Goal: Task Accomplishment & Management: Complete application form

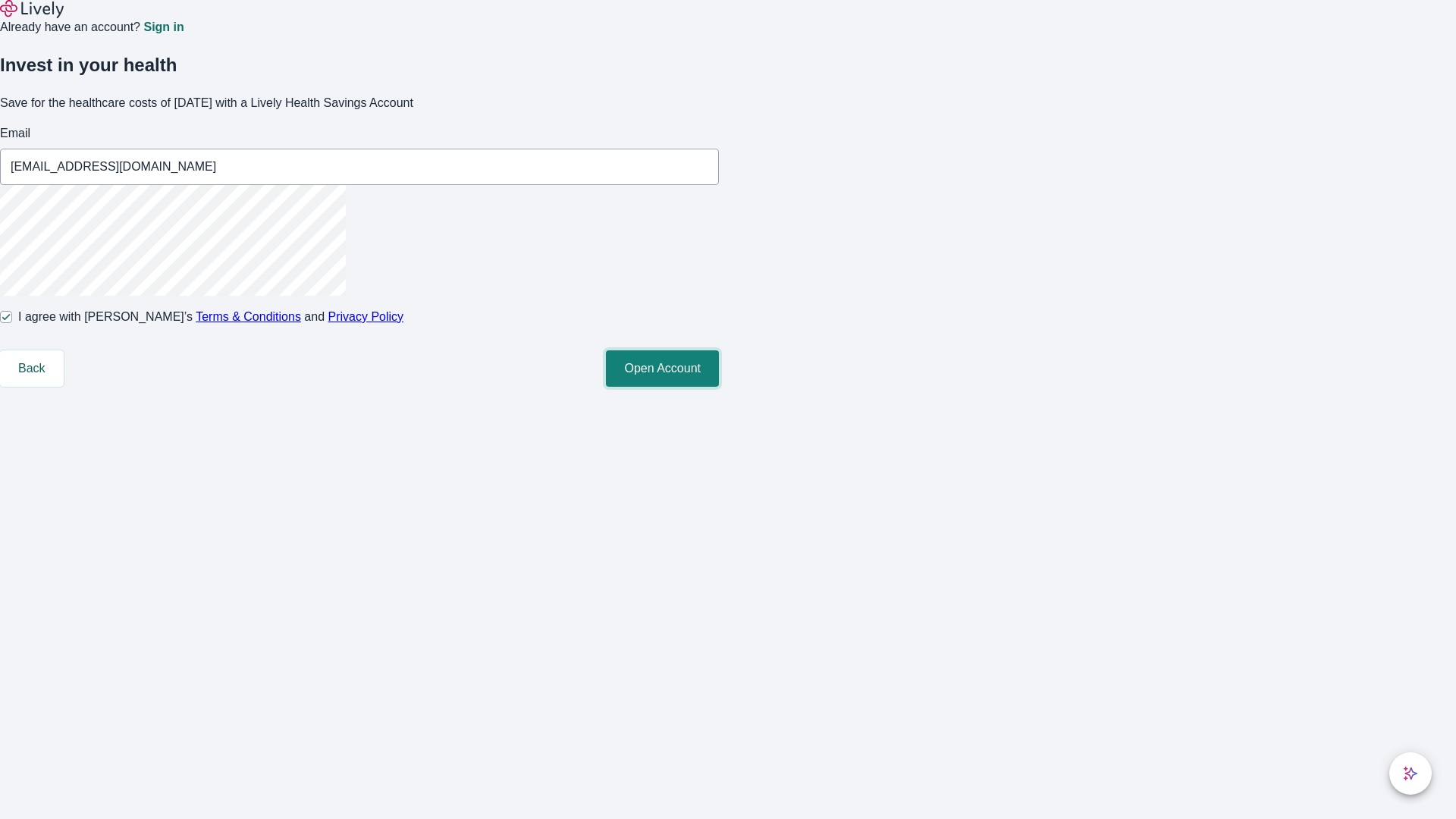
click at [719, 387] on button "Open Account" at bounding box center [663, 369] width 113 height 36
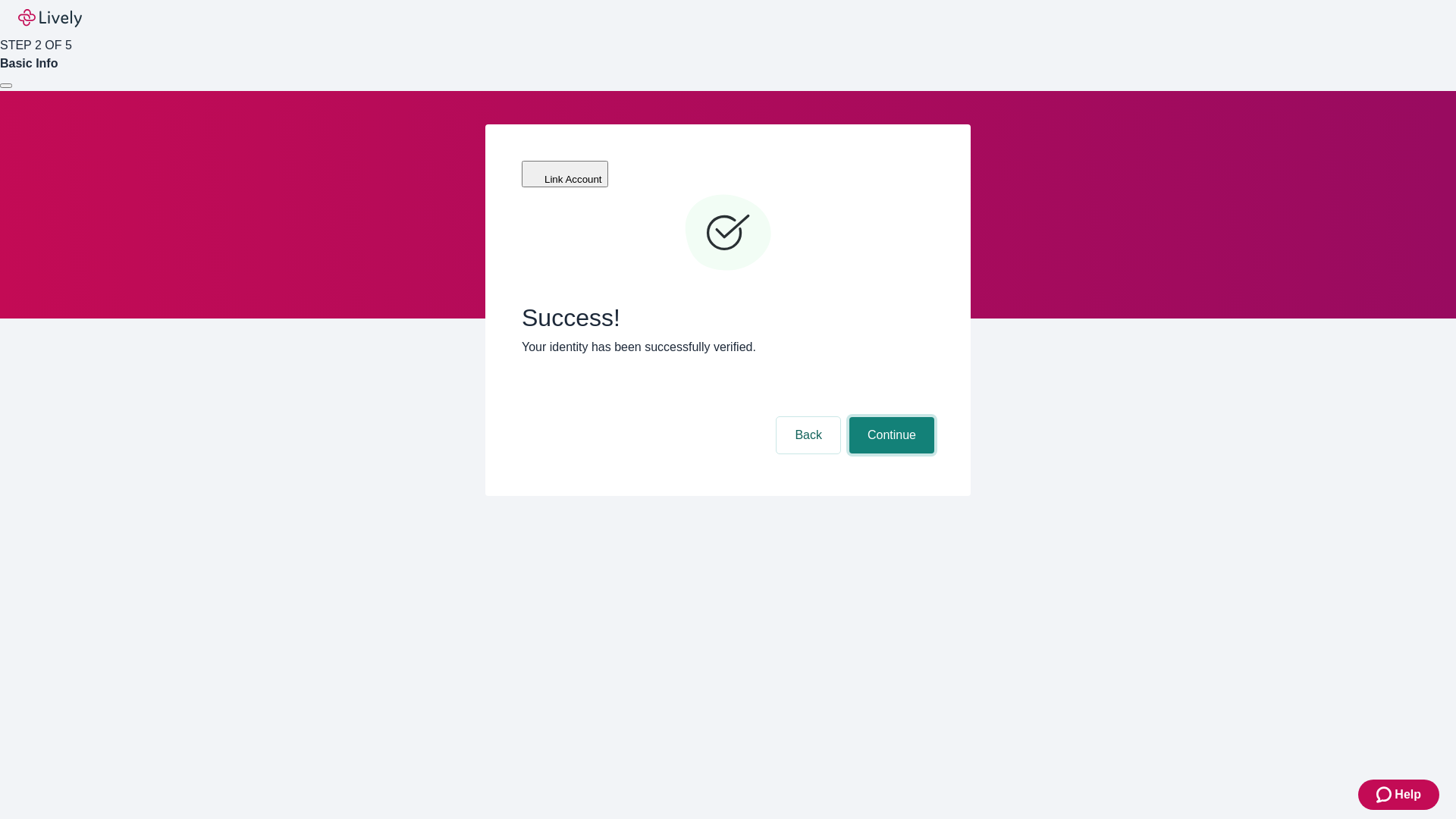
click at [890, 417] on button "Continue" at bounding box center [891, 436] width 85 height 36
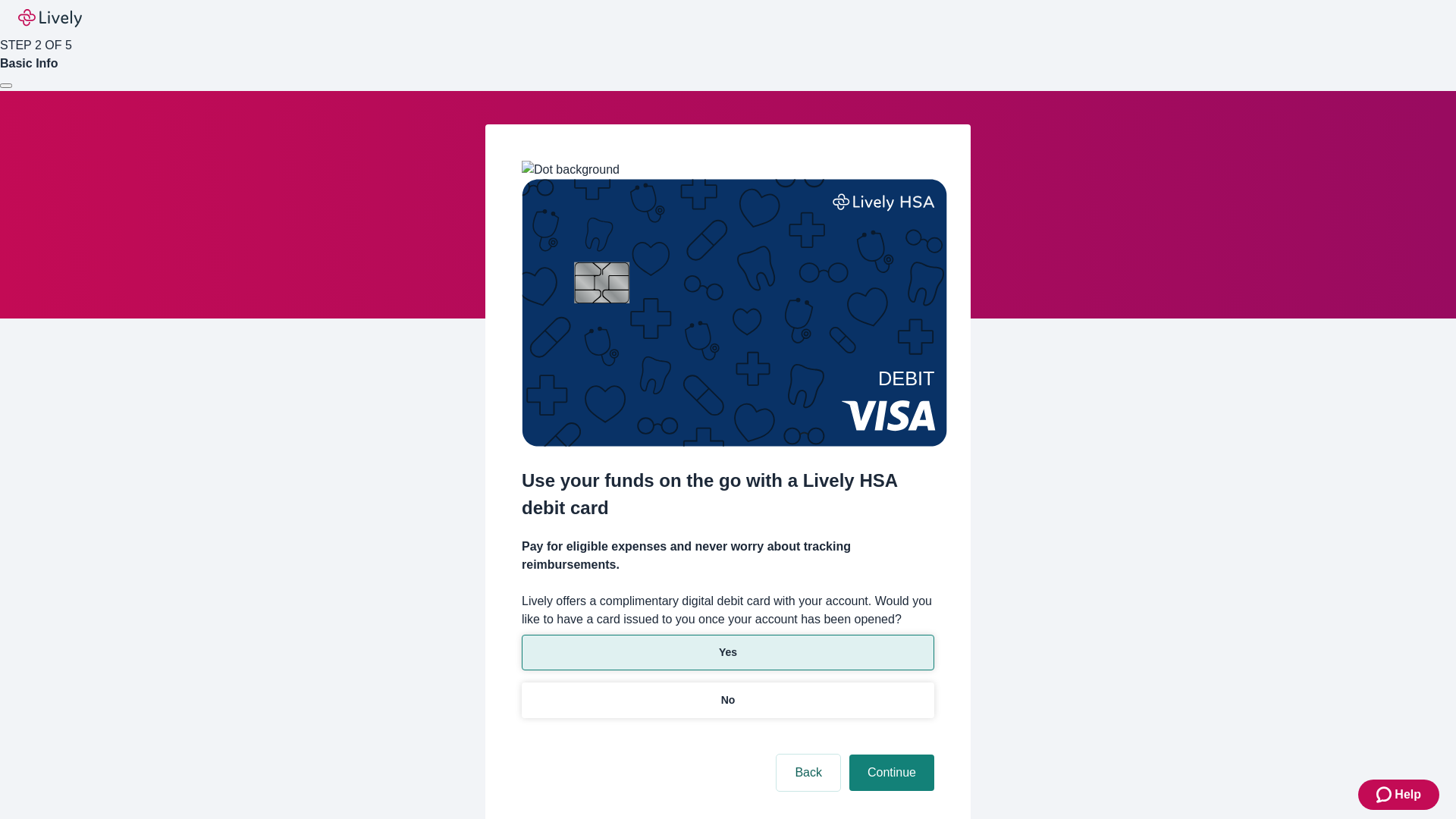
click at [728, 645] on p "Yes" at bounding box center [728, 652] width 18 height 16
click at [890, 755] on button "Continue" at bounding box center [891, 773] width 85 height 36
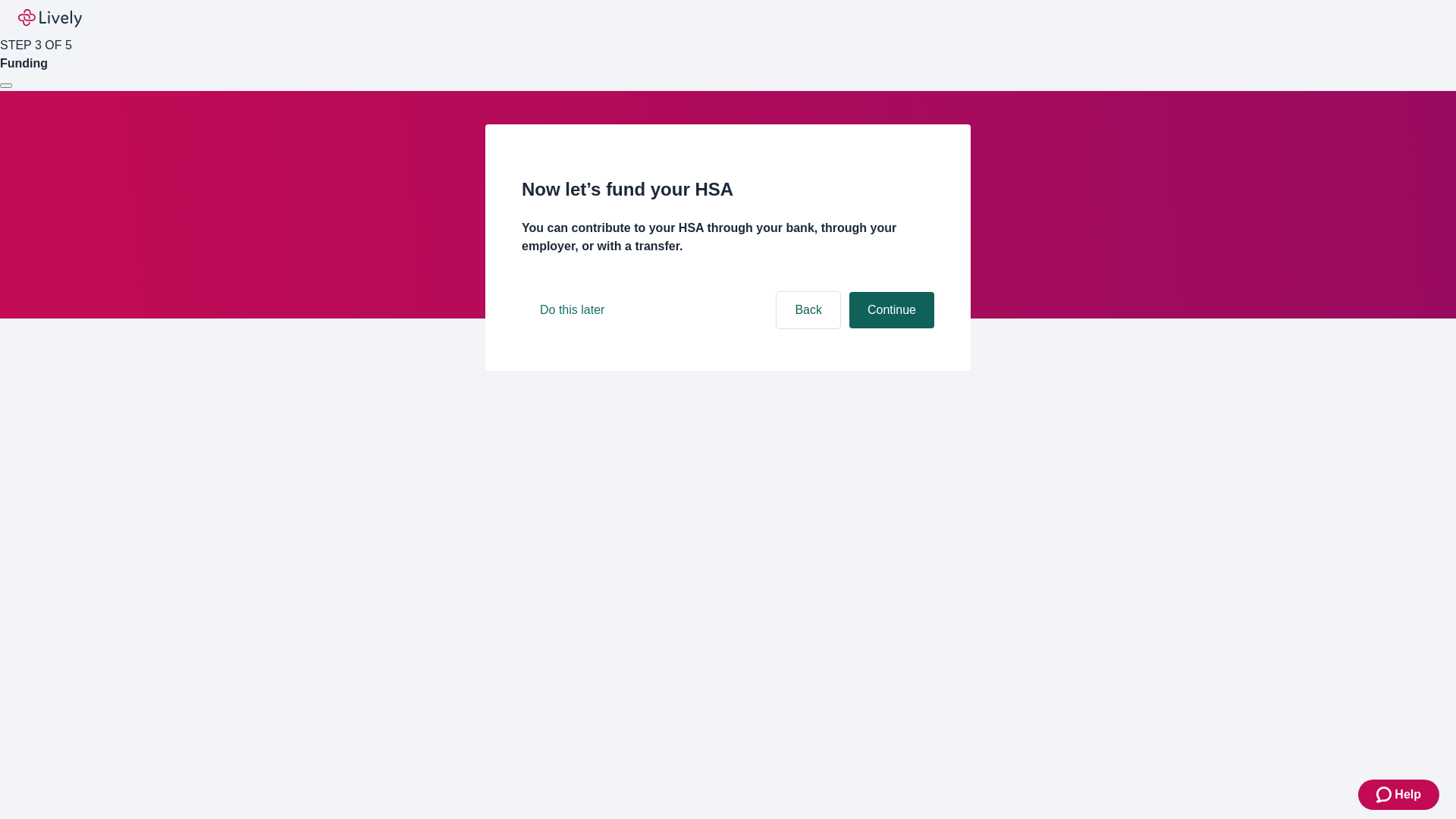
click at [890, 329] on button "Continue" at bounding box center [891, 311] width 85 height 36
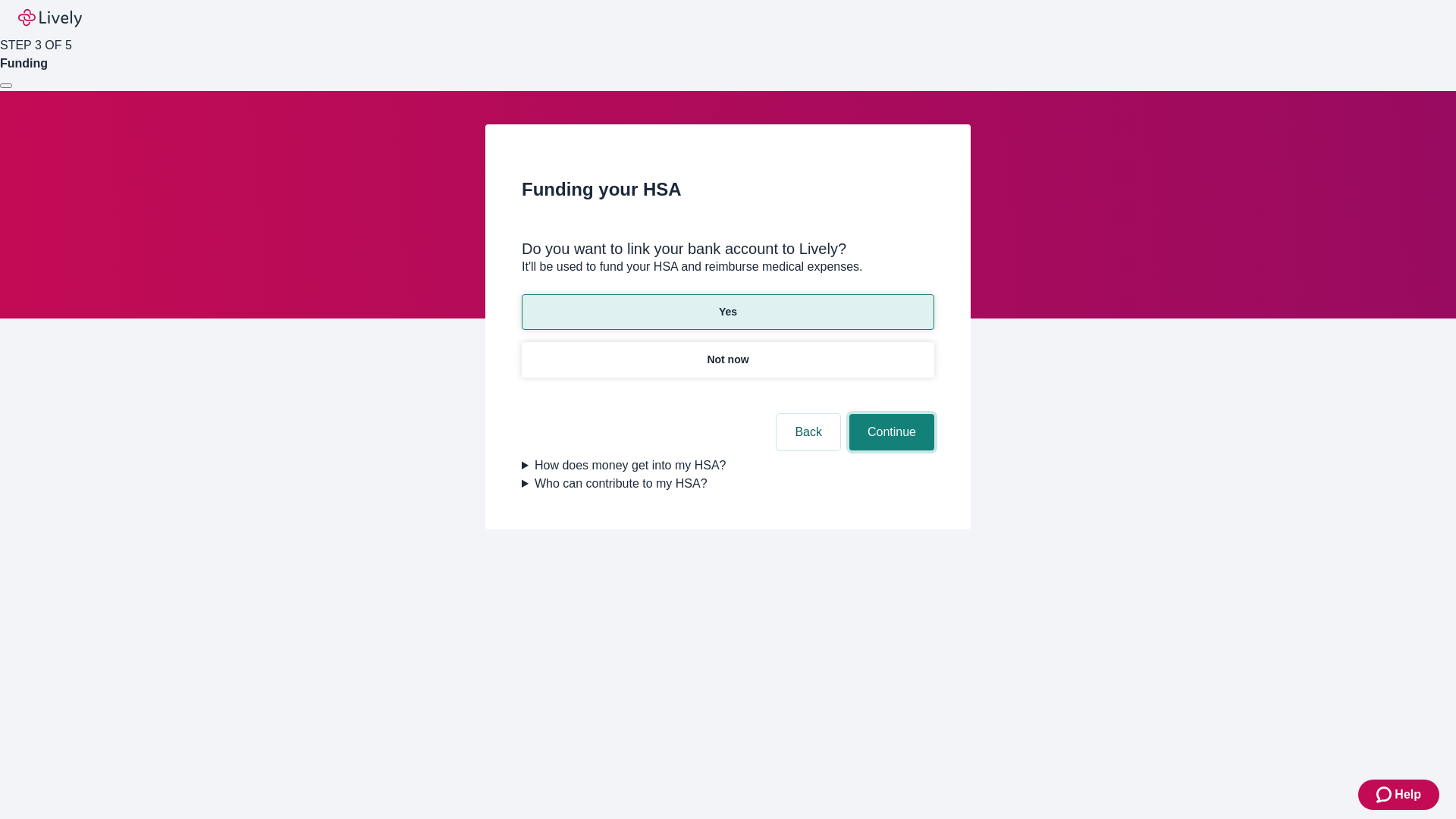
click at [890, 414] on button "Continue" at bounding box center [891, 432] width 85 height 36
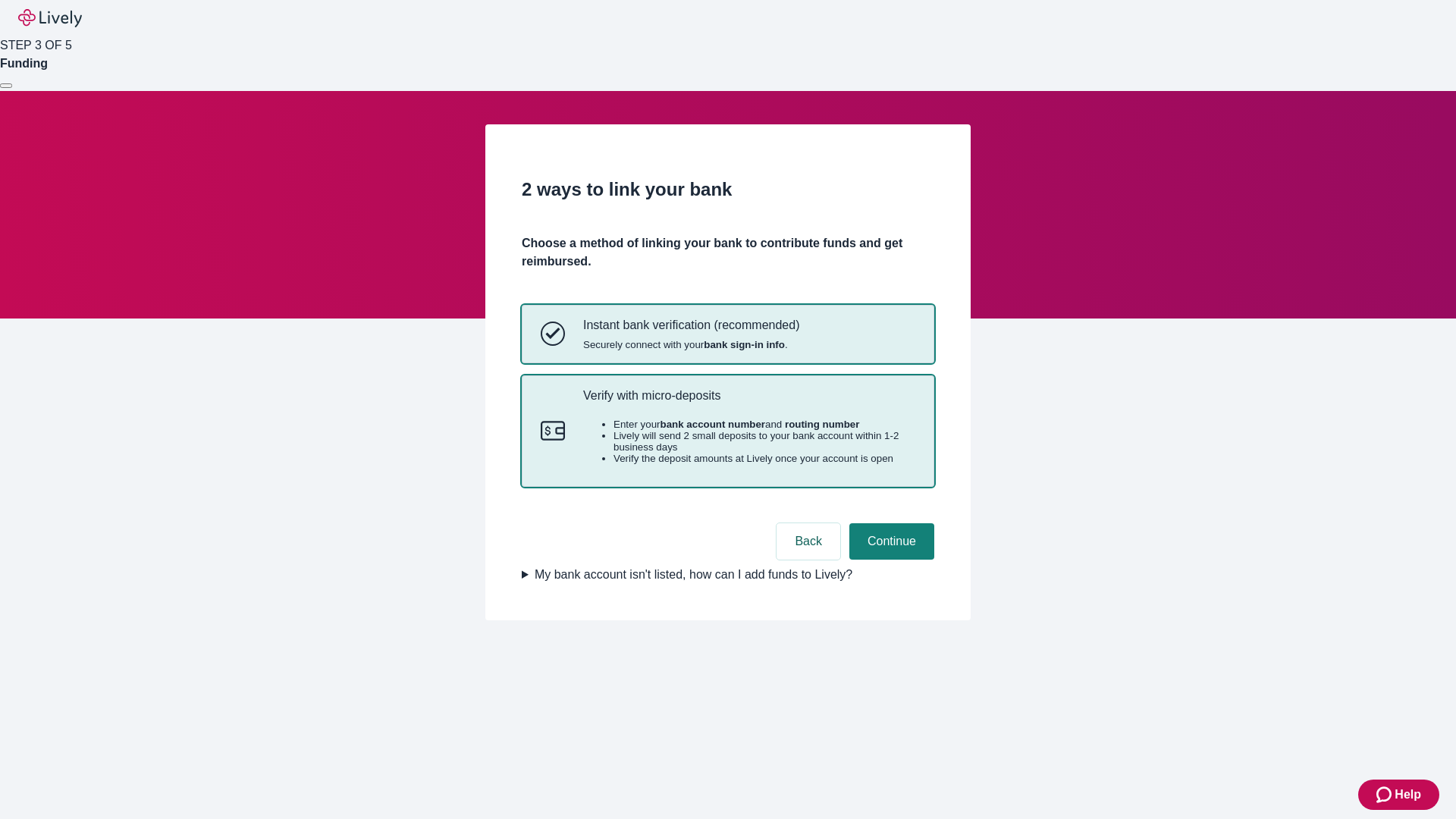
click at [748, 403] on p "Verify with micro-deposits" at bounding box center [748, 396] width 332 height 15
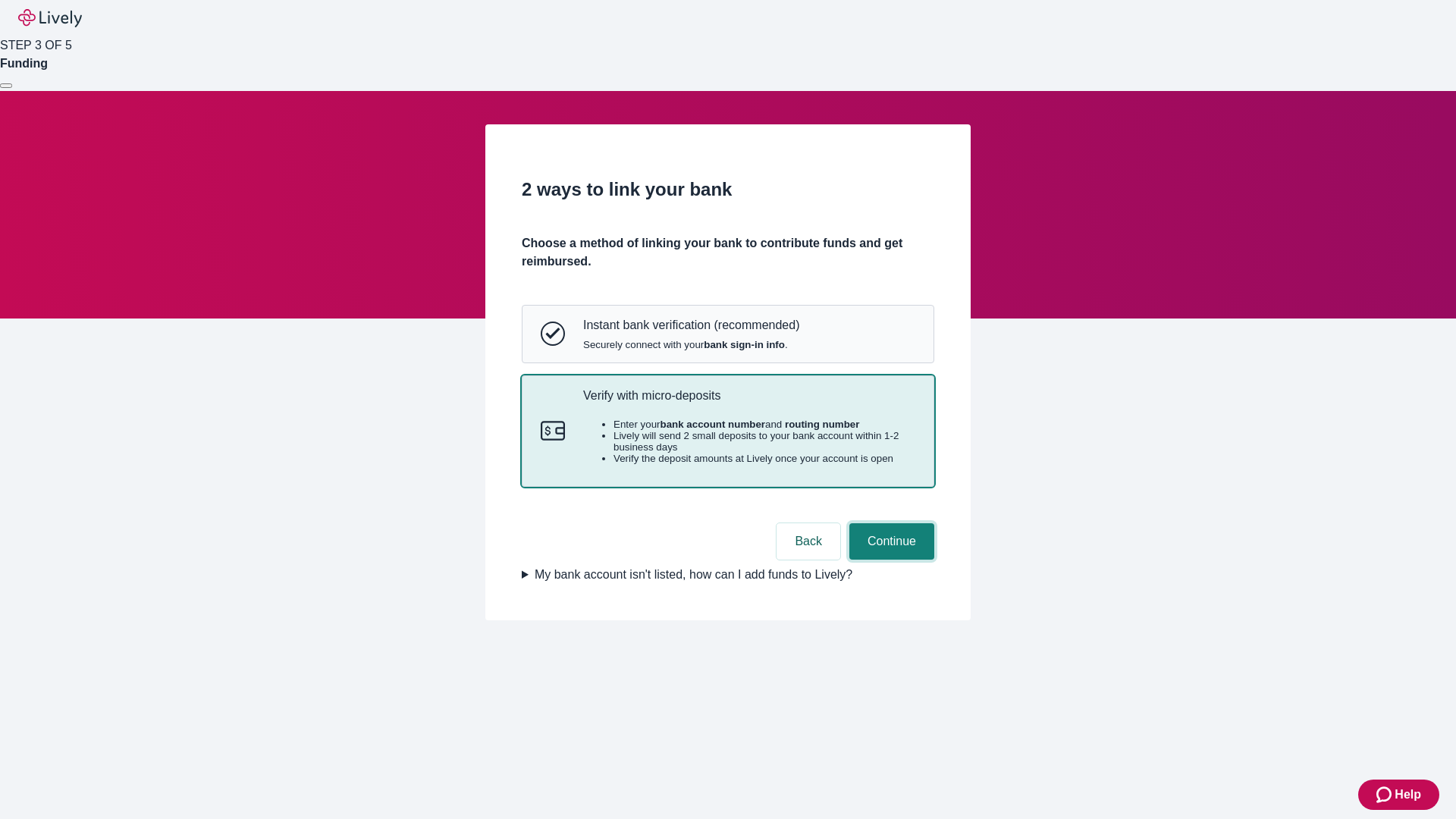
click at [890, 560] on button "Continue" at bounding box center [891, 541] width 85 height 36
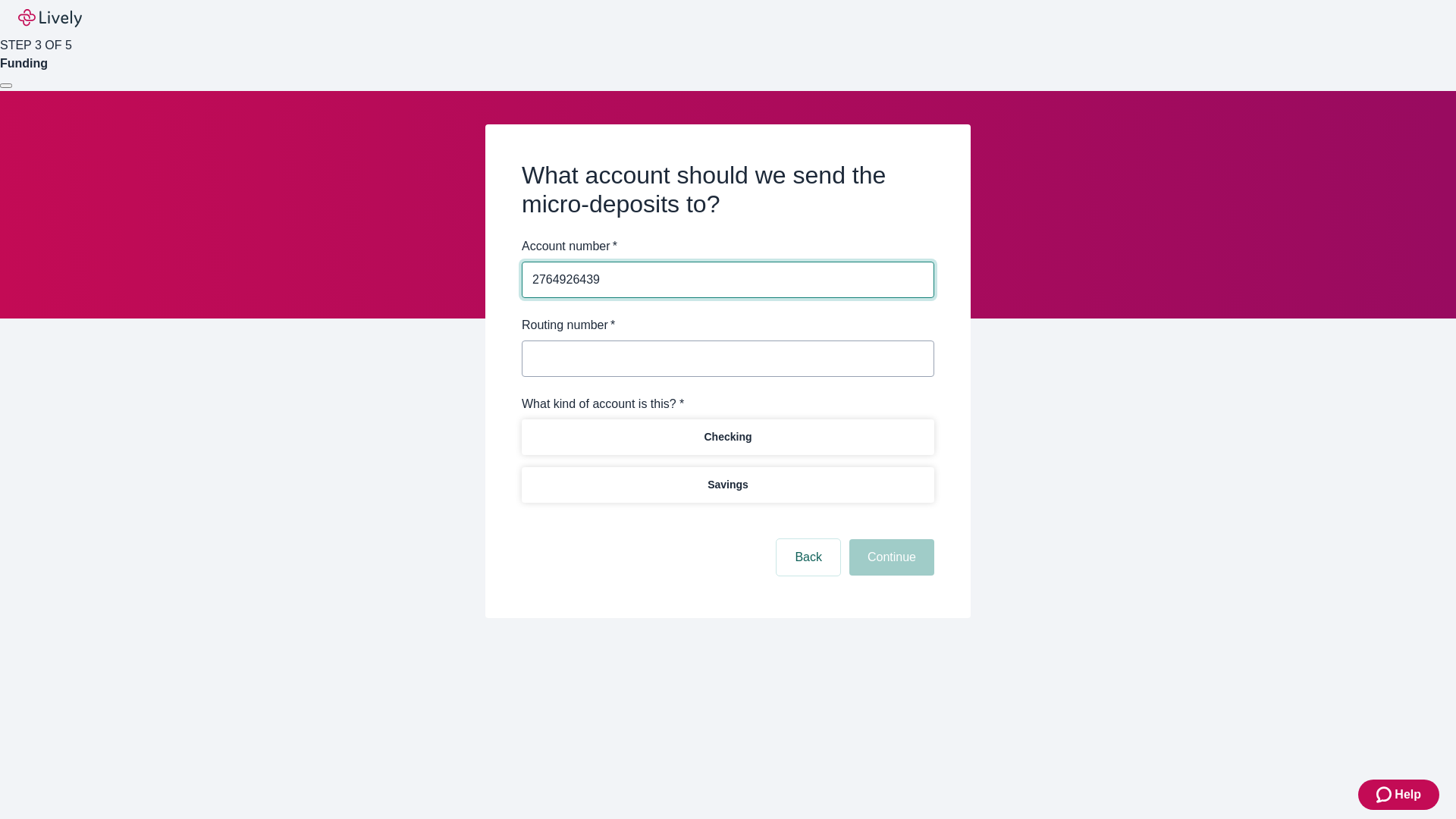
type input "2764926439"
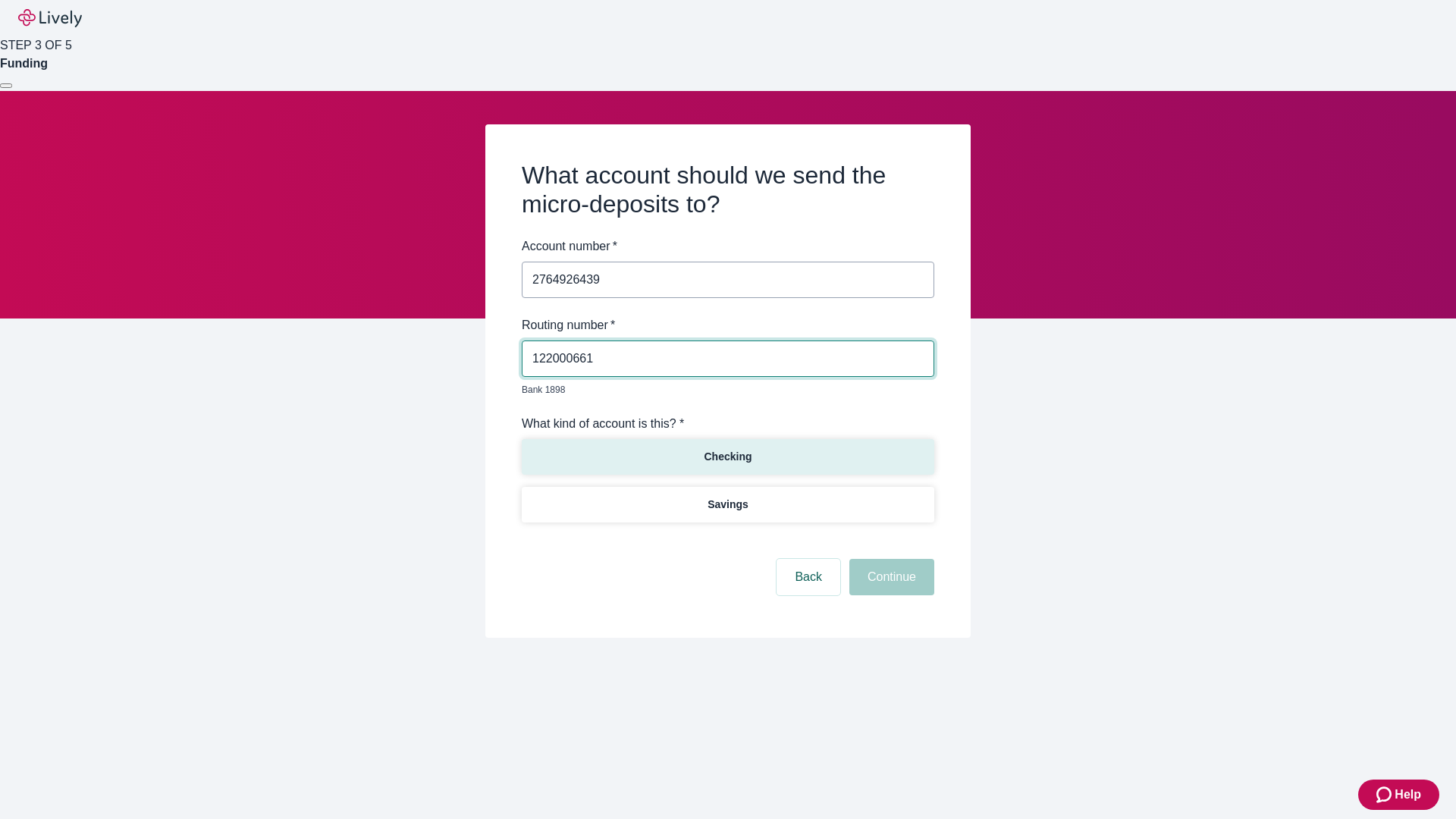
type input "122000661"
click at [728, 449] on p "Checking" at bounding box center [727, 457] width 48 height 16
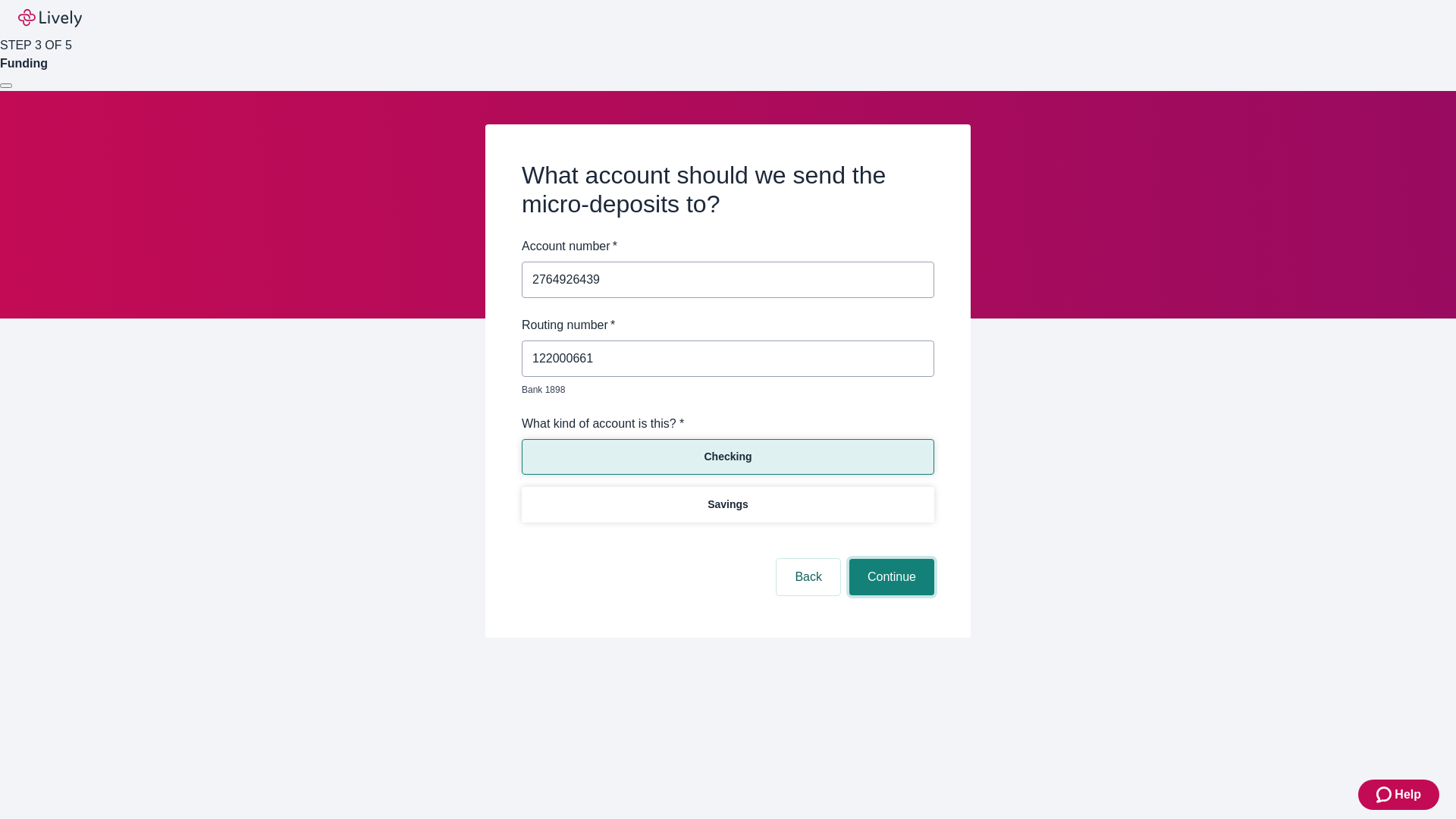
click at [890, 560] on button "Continue" at bounding box center [891, 577] width 85 height 36
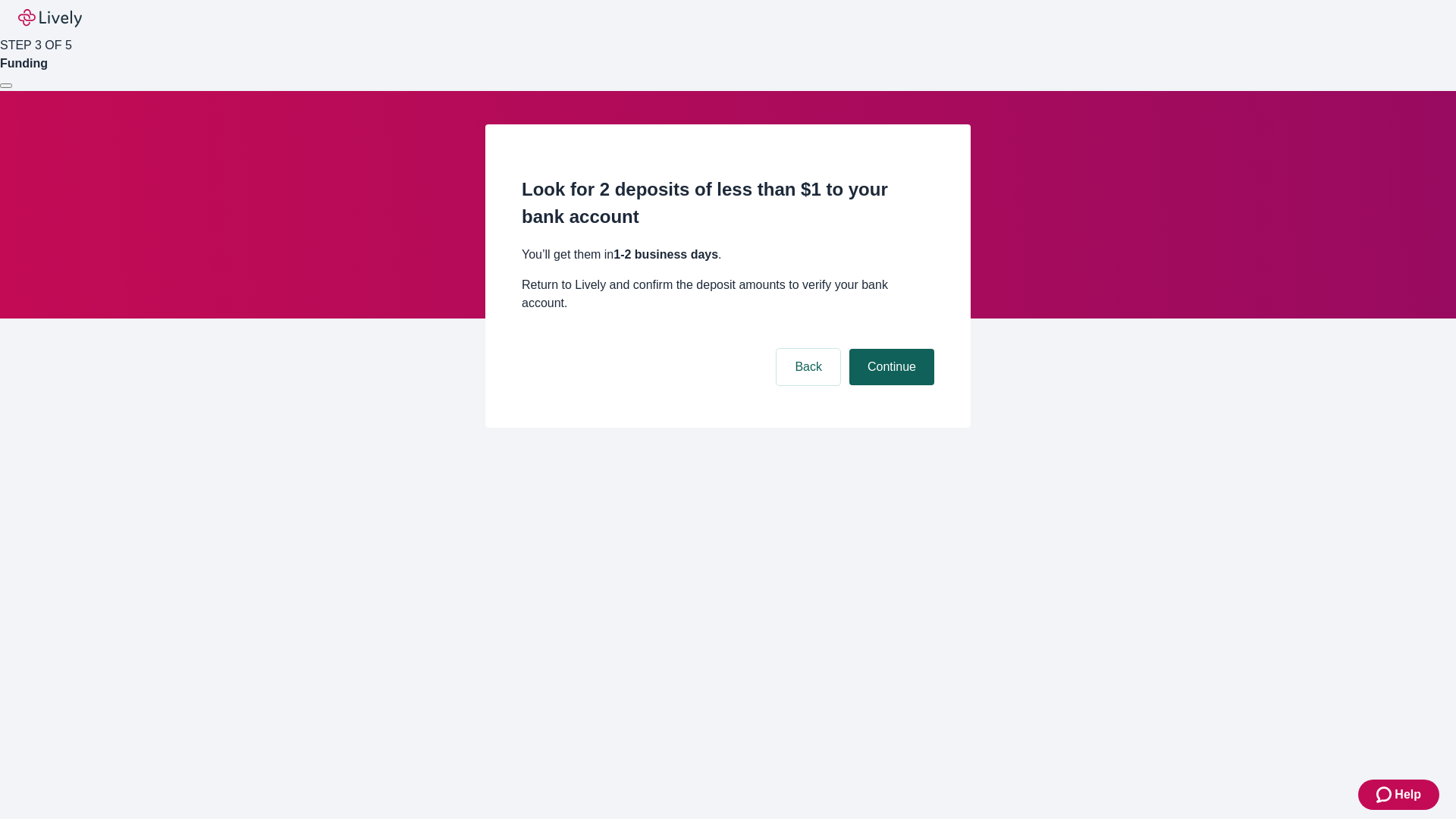
click at [890, 349] on button "Continue" at bounding box center [891, 367] width 85 height 36
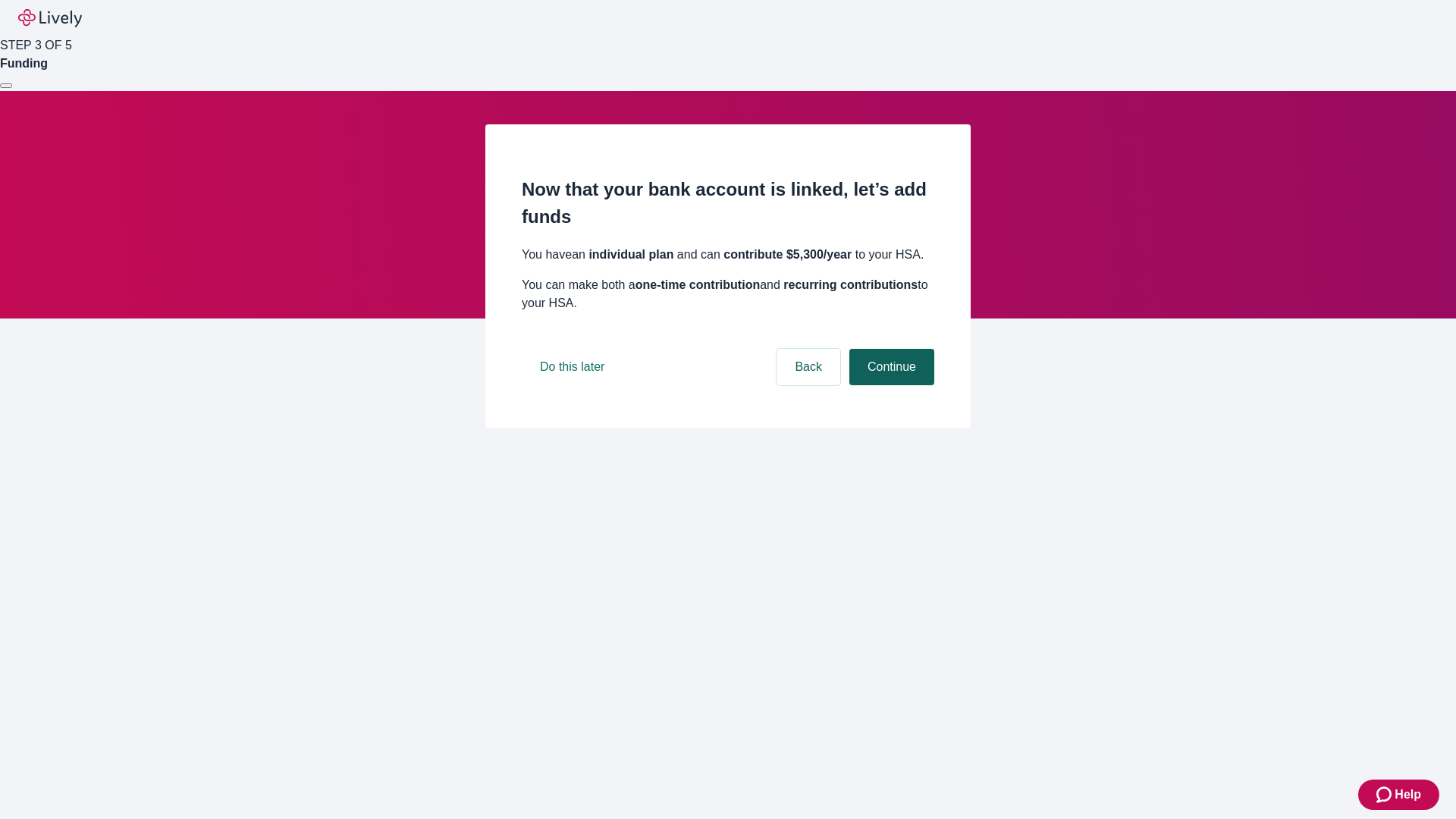
click at [890, 385] on button "Continue" at bounding box center [891, 367] width 85 height 36
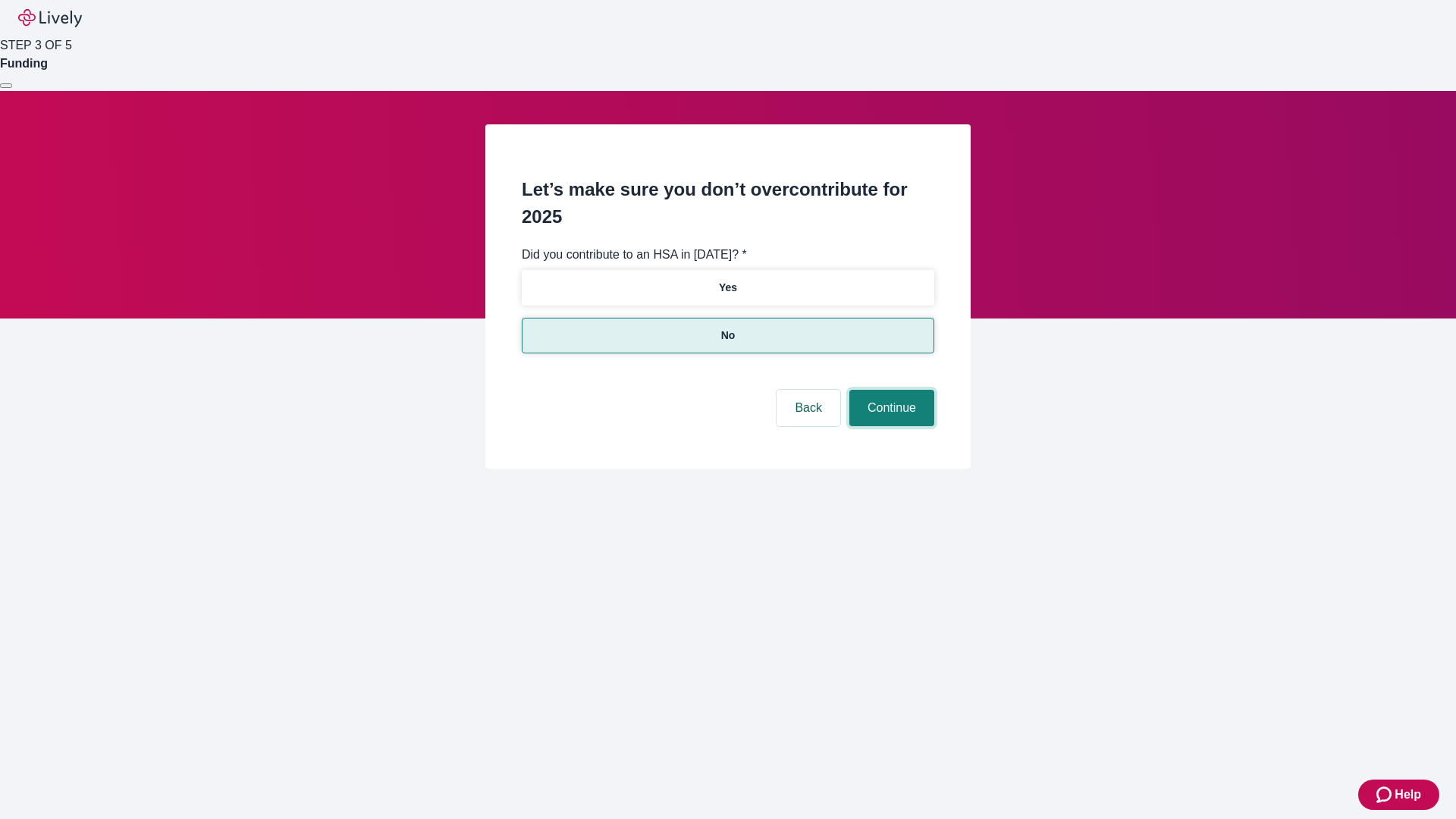
click at [890, 390] on button "Continue" at bounding box center [891, 408] width 85 height 36
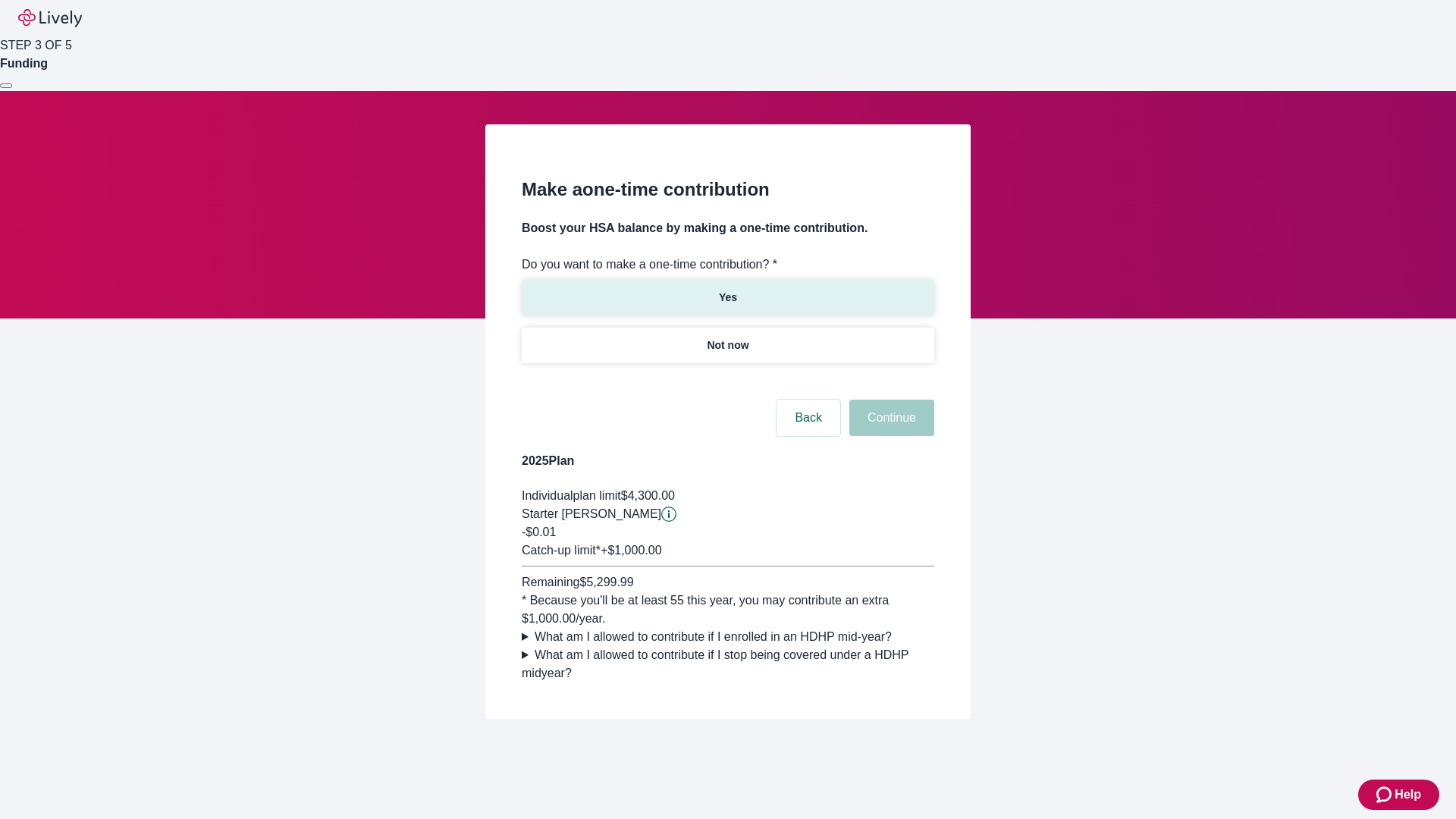
click at [728, 290] on p "Yes" at bounding box center [728, 298] width 18 height 16
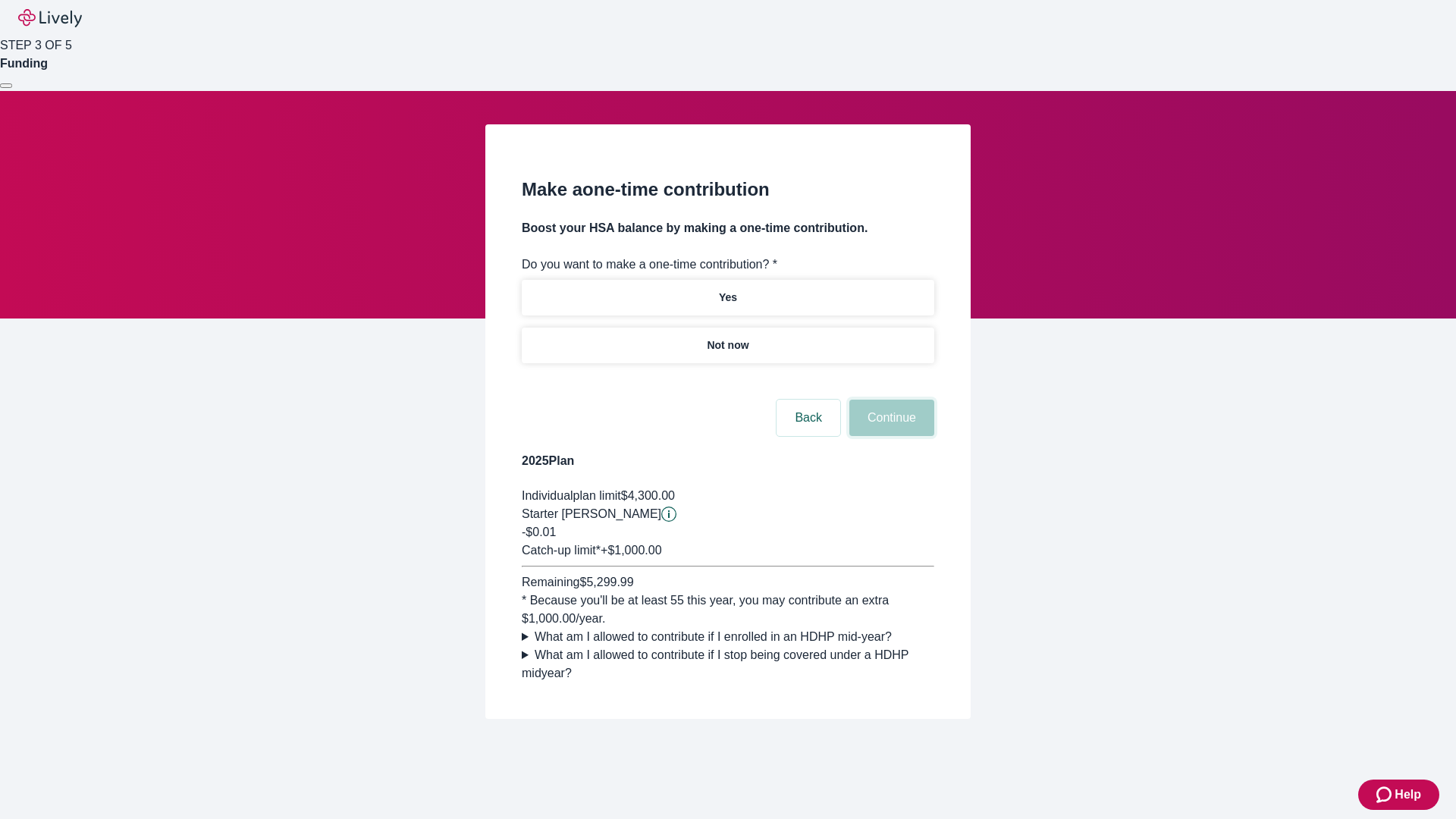
click at [890, 436] on button "Continue" at bounding box center [891, 418] width 85 height 36
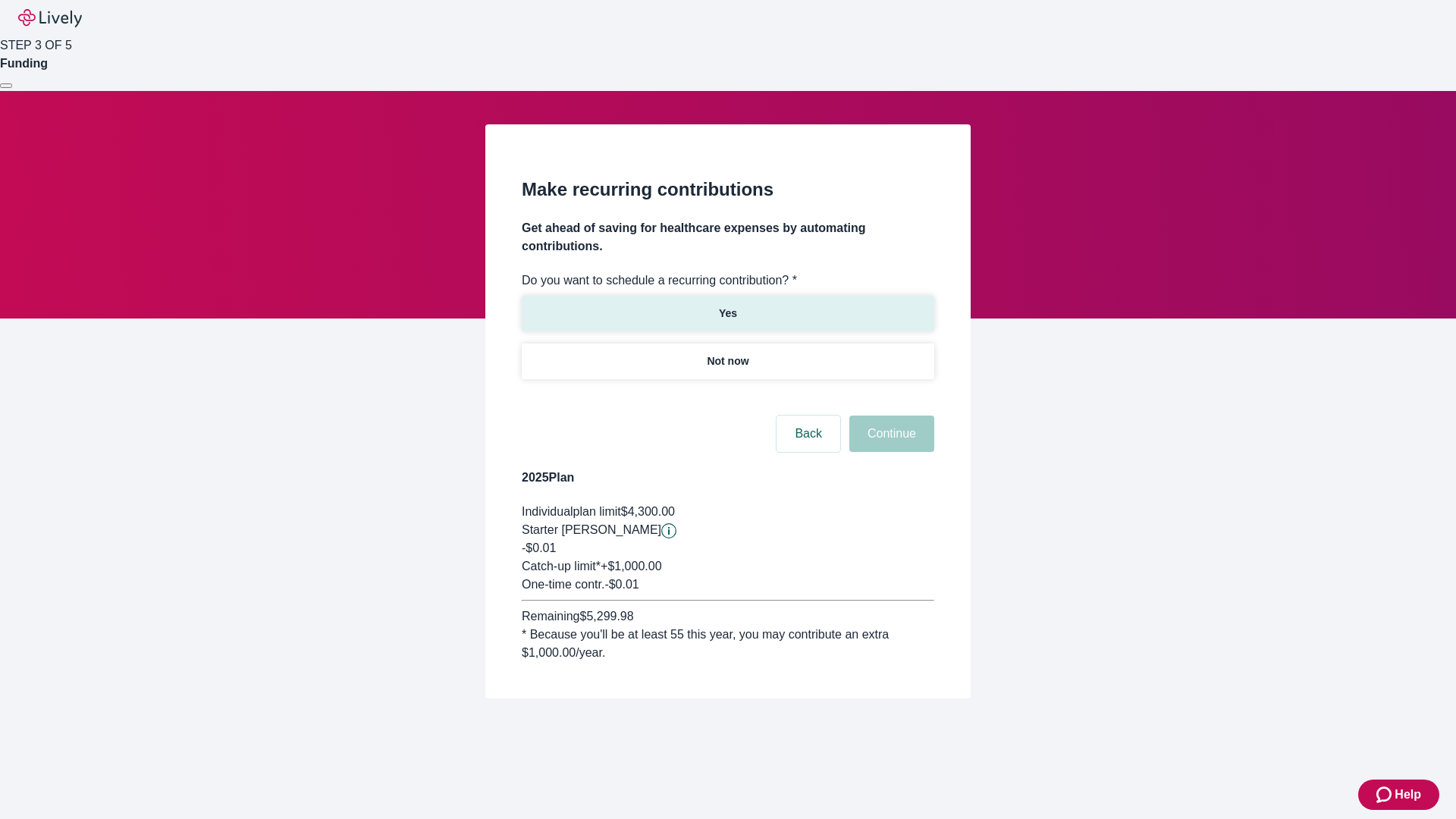
click at [728, 305] on p "Yes" at bounding box center [728, 313] width 18 height 16
click at [728, 397] on body "Help STEP 3 OF 5 Funding Make recurring contributions Get ahead of saving for h…" at bounding box center [728, 385] width 1456 height 771
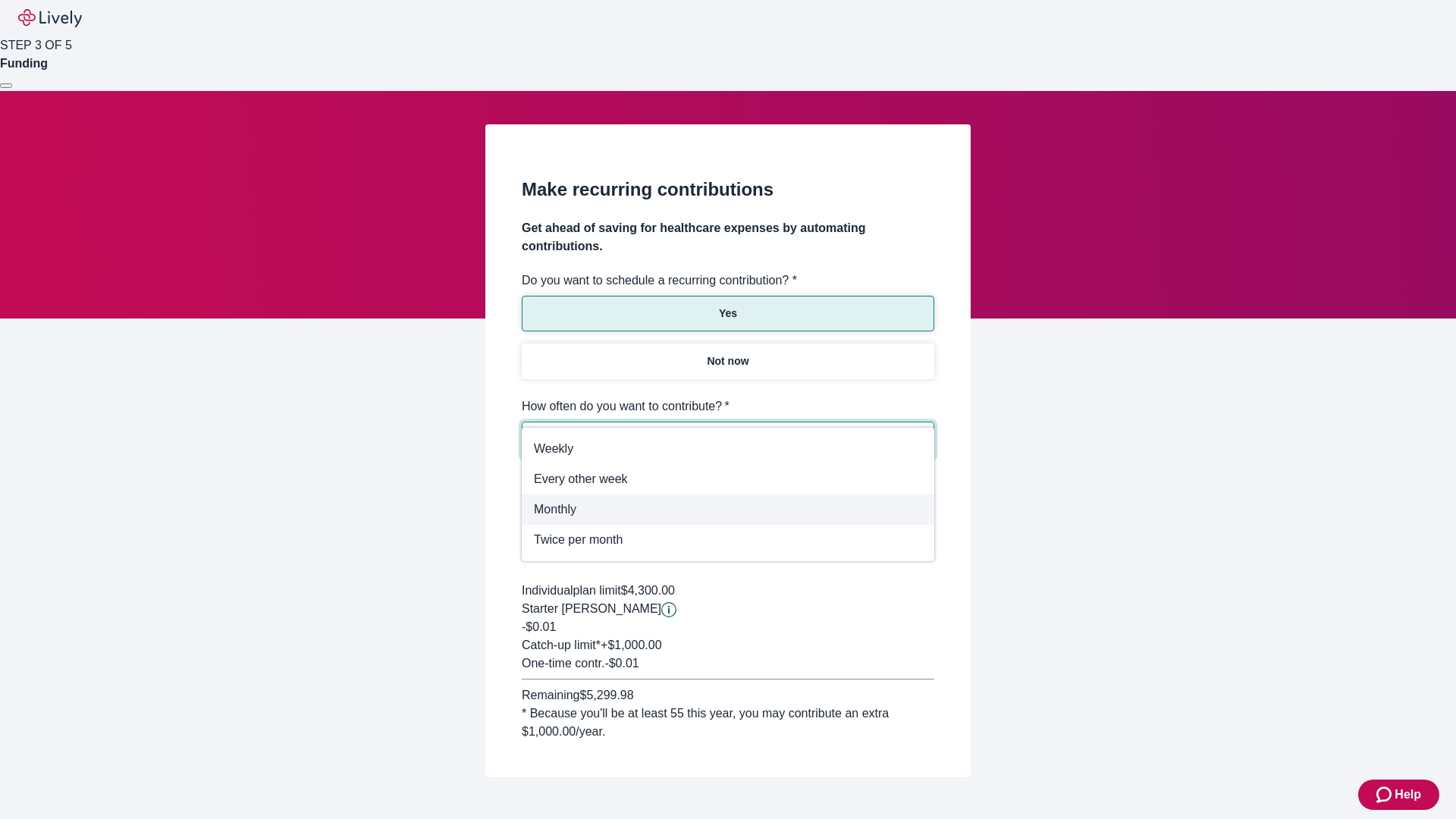
click at [728, 510] on span "Monthly" at bounding box center [728, 509] width 388 height 18
type input "Monthly"
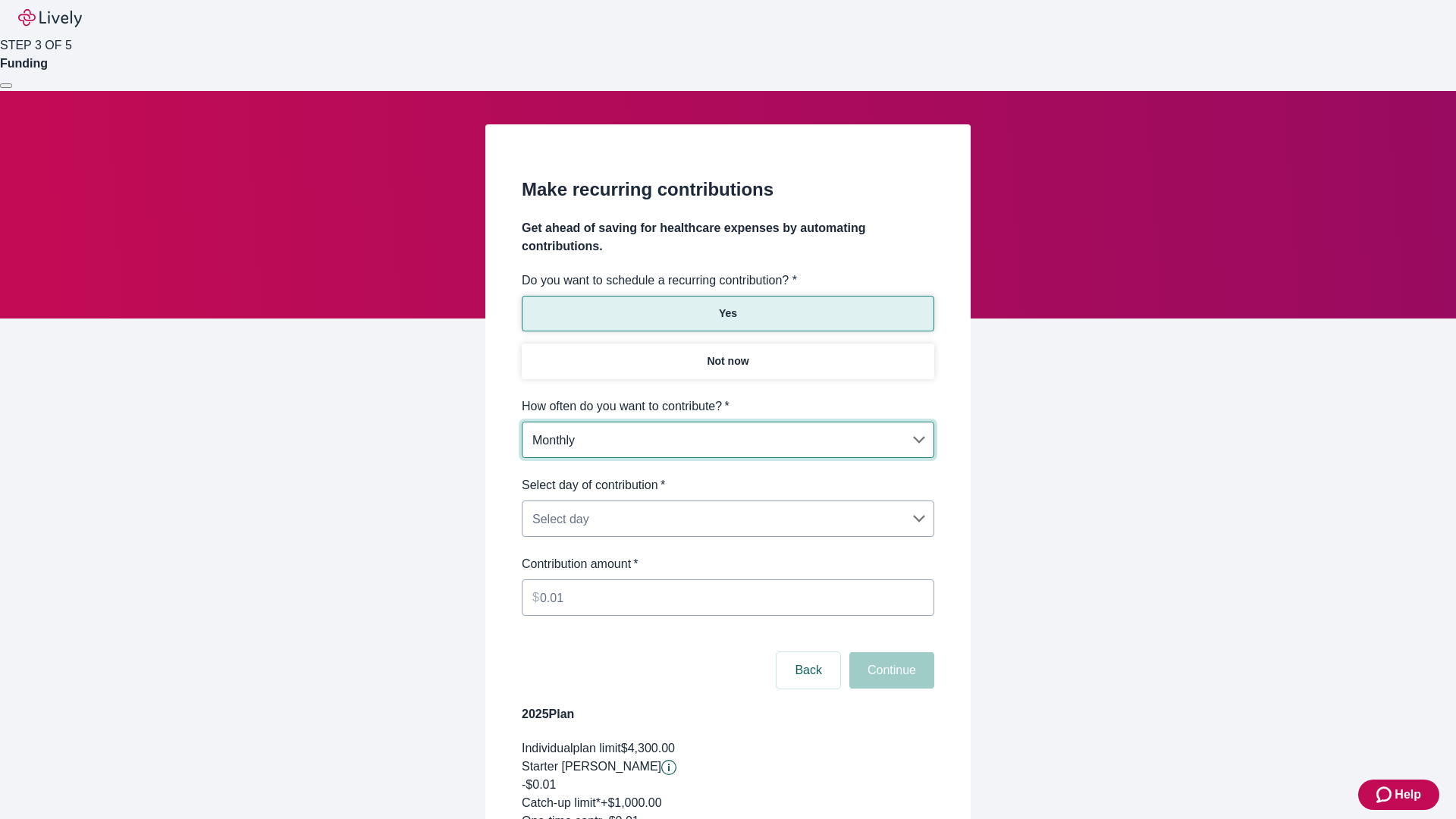
click at [728, 476] on body "Help STEP 3 OF 5 Funding Make recurring contributions Get ahead of saving for h…" at bounding box center [728, 504] width 1456 height 1008
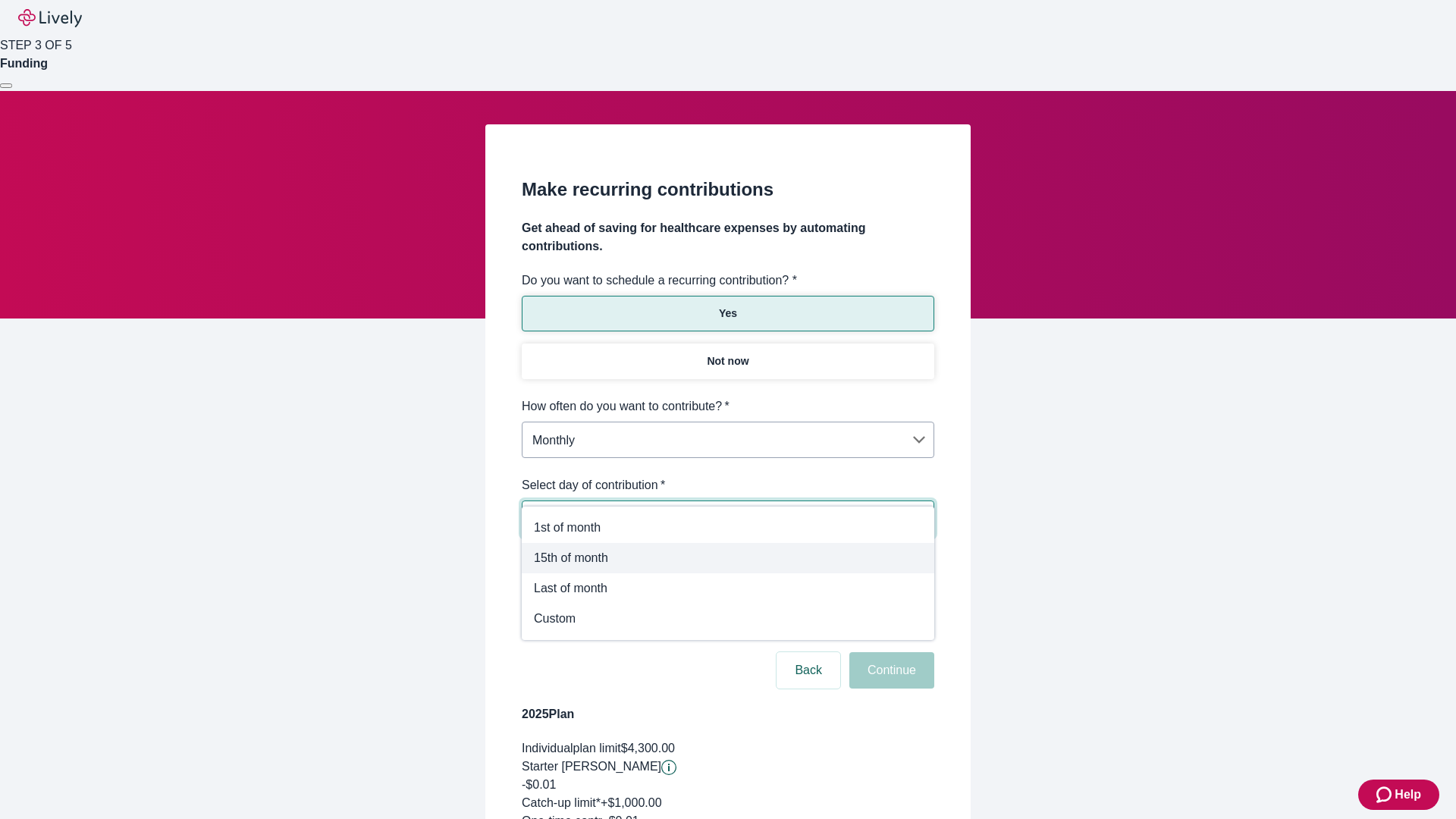
click at [728, 559] on span "15th of month" at bounding box center [728, 558] width 388 height 18
type input "Monthly15th"
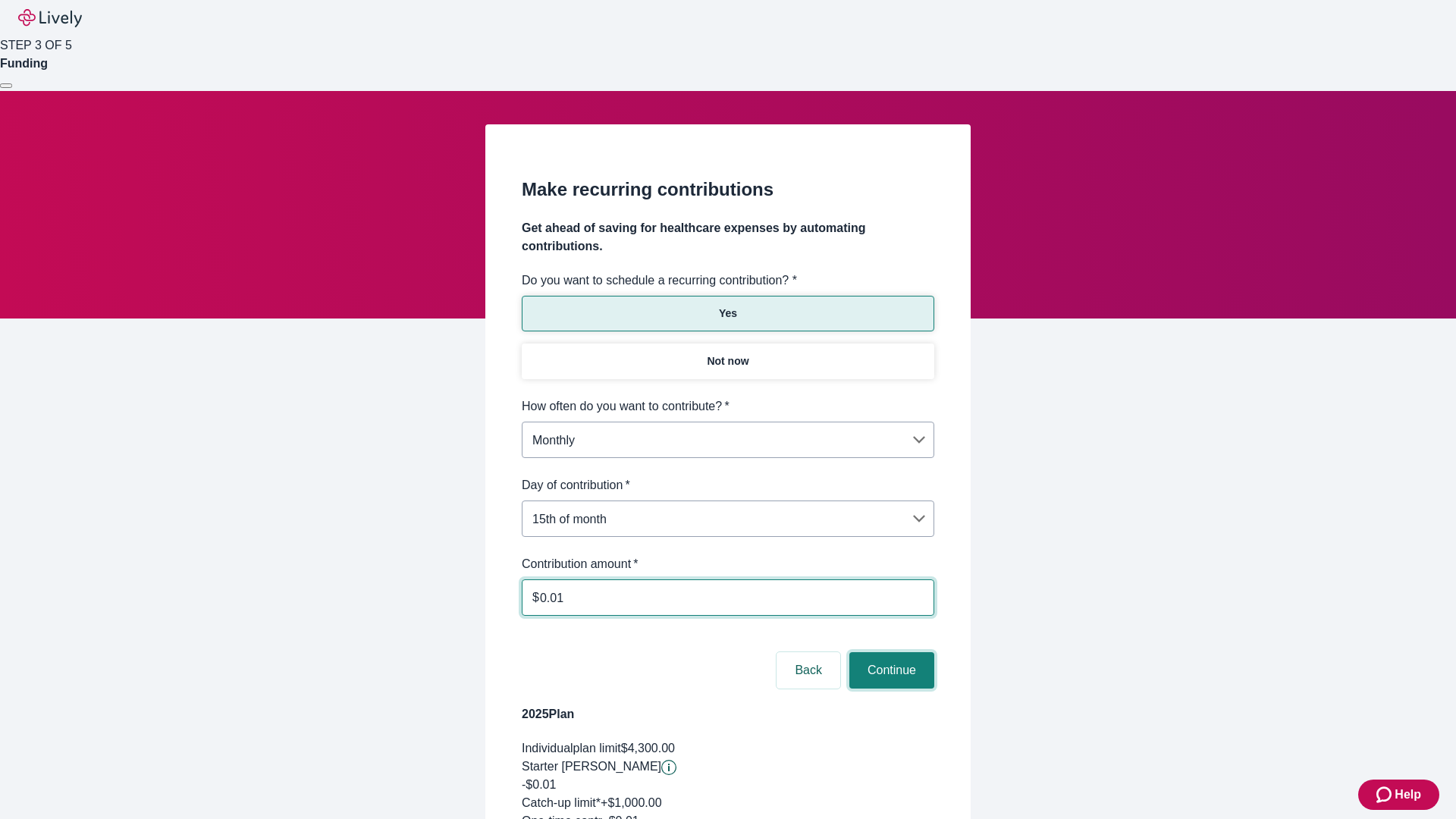
click at [890, 652] on button "Continue" at bounding box center [891, 671] width 85 height 36
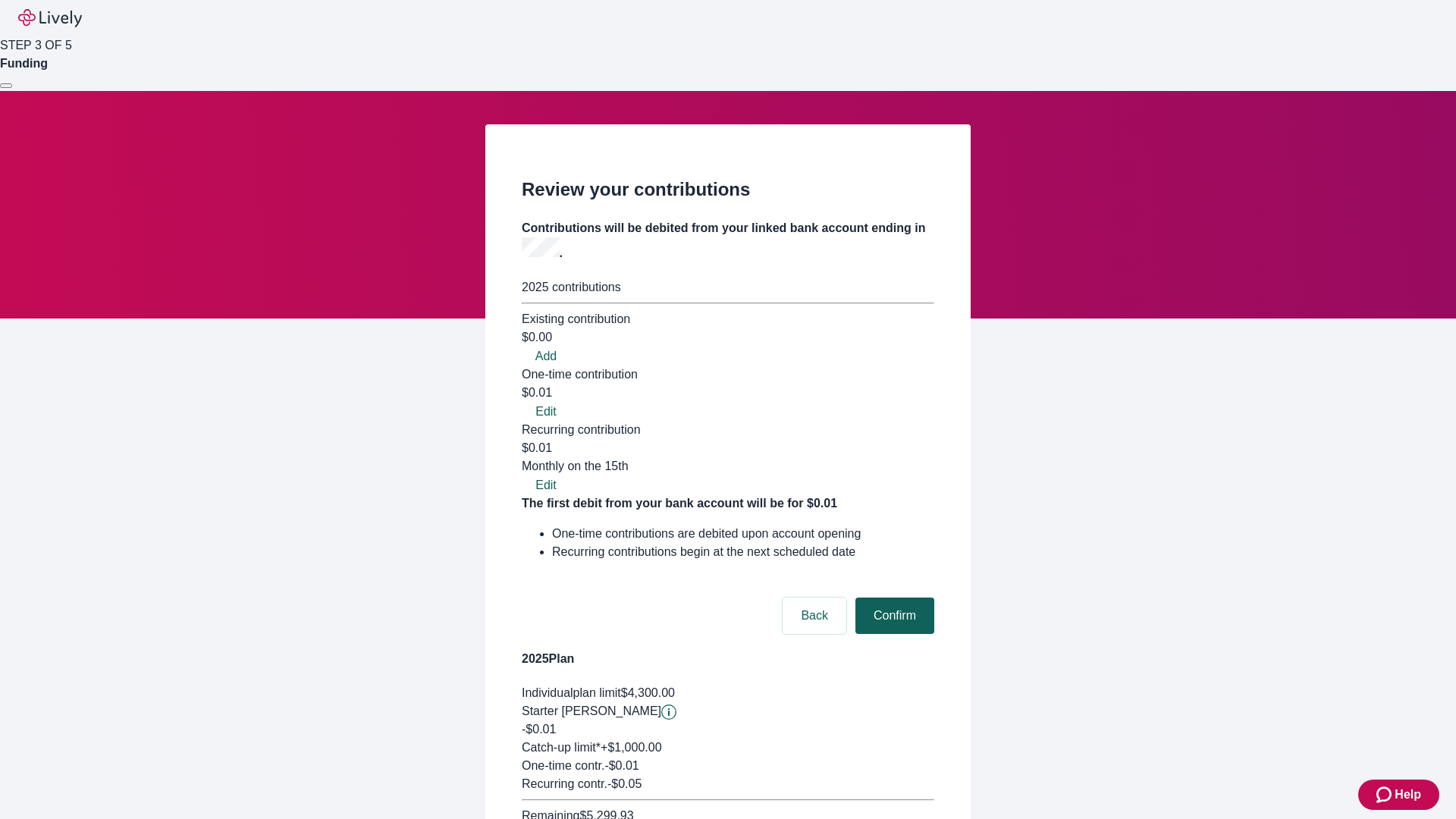
click at [892, 598] on button "Confirm" at bounding box center [894, 616] width 79 height 36
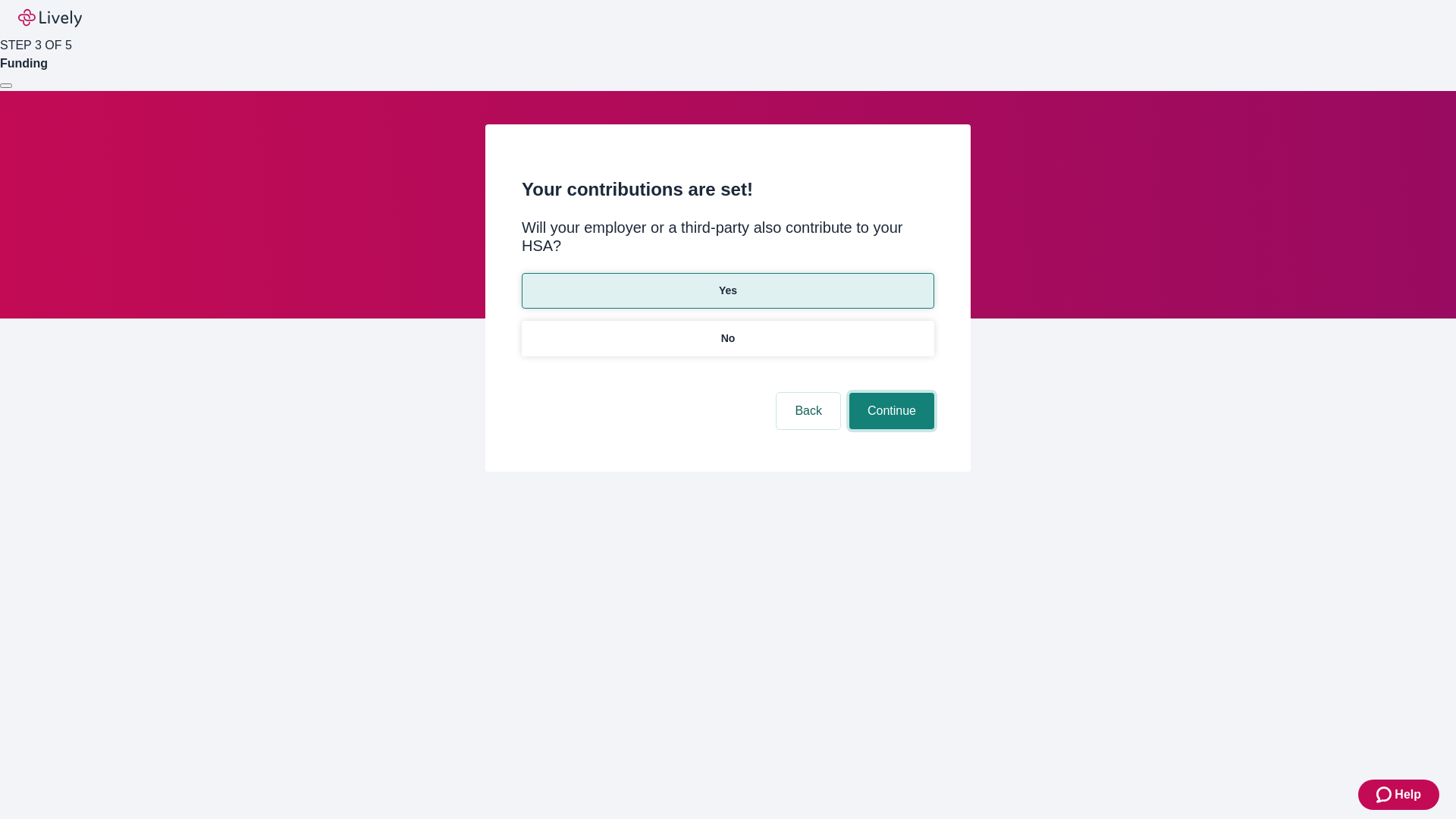
click at [890, 393] on button "Continue" at bounding box center [891, 411] width 85 height 36
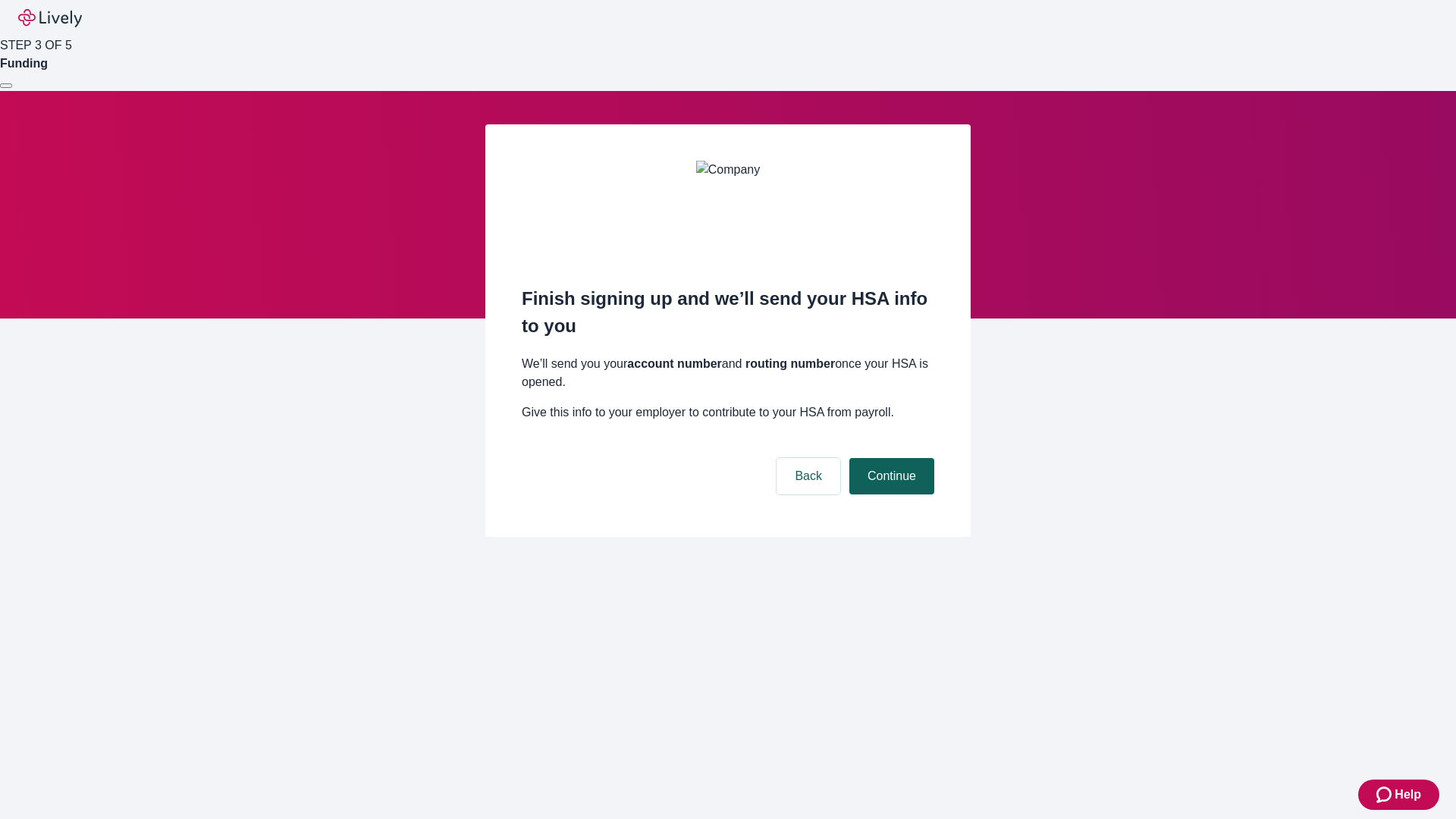
click at [890, 458] on button "Continue" at bounding box center [891, 476] width 85 height 36
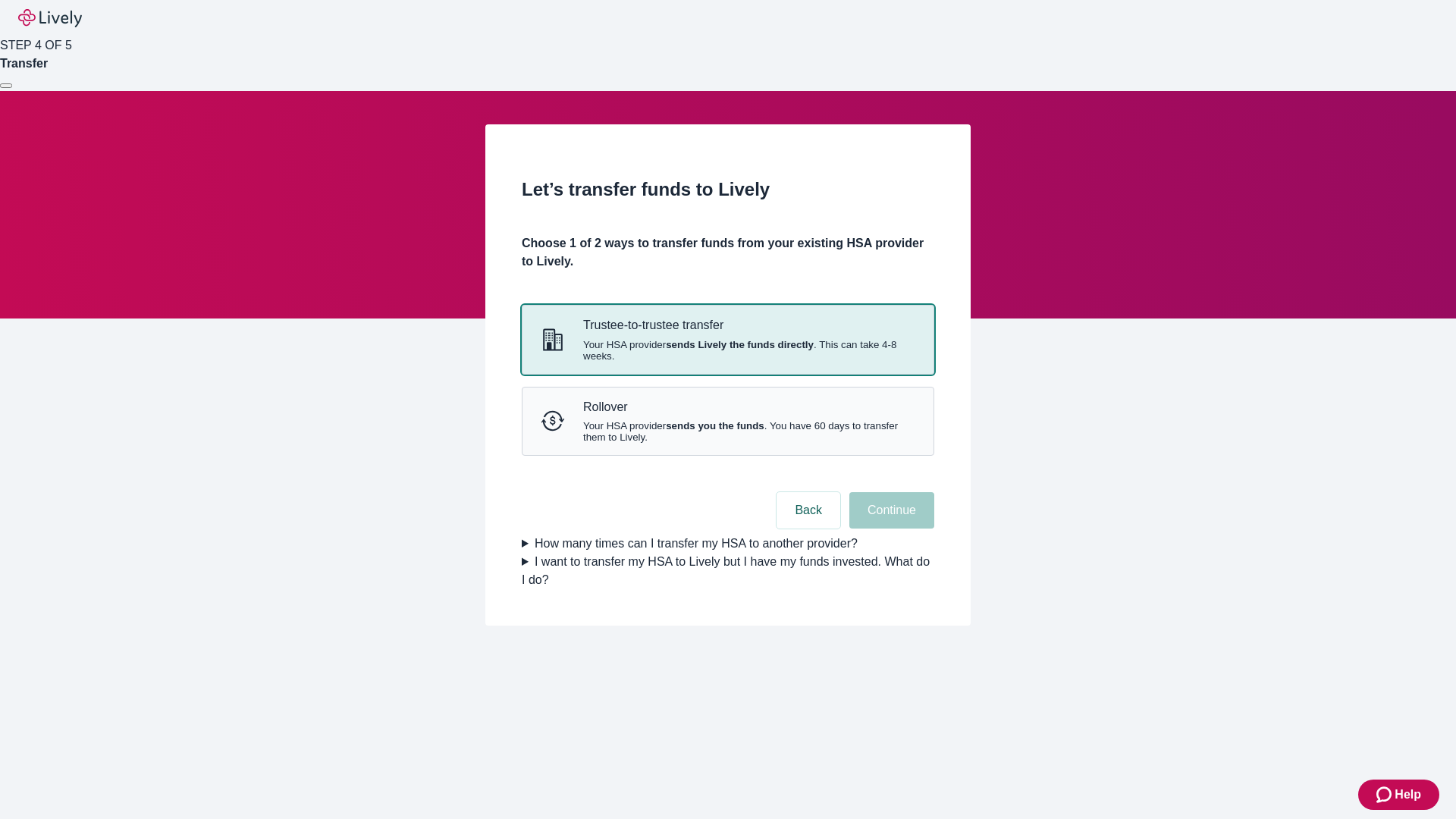
click at [728, 351] on strong "sends Lively the funds directly" at bounding box center [740, 344] width 148 height 11
click at [890, 528] on button "Continue" at bounding box center [891, 510] width 85 height 36
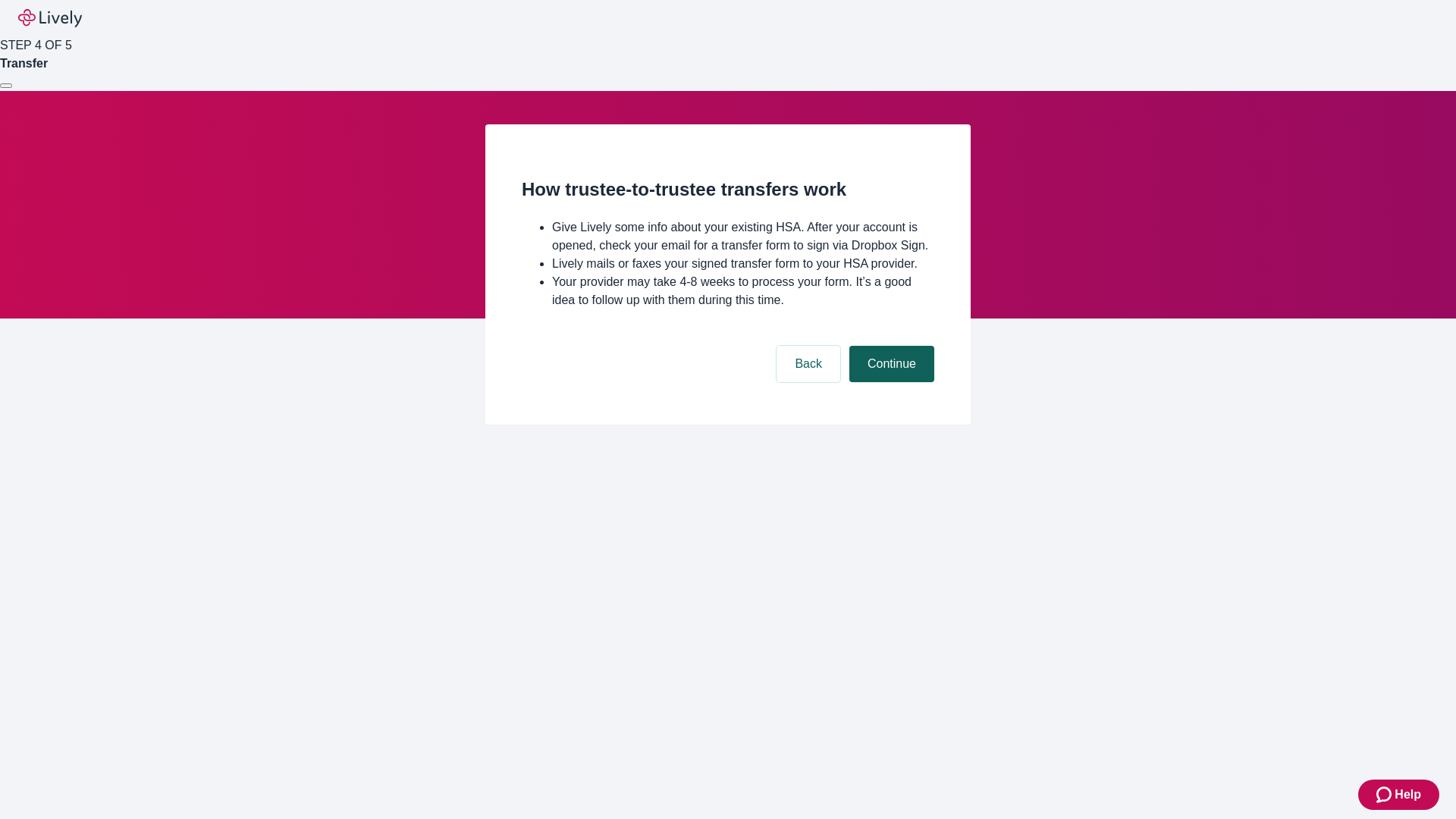
click at [890, 383] on button "Continue" at bounding box center [891, 364] width 85 height 36
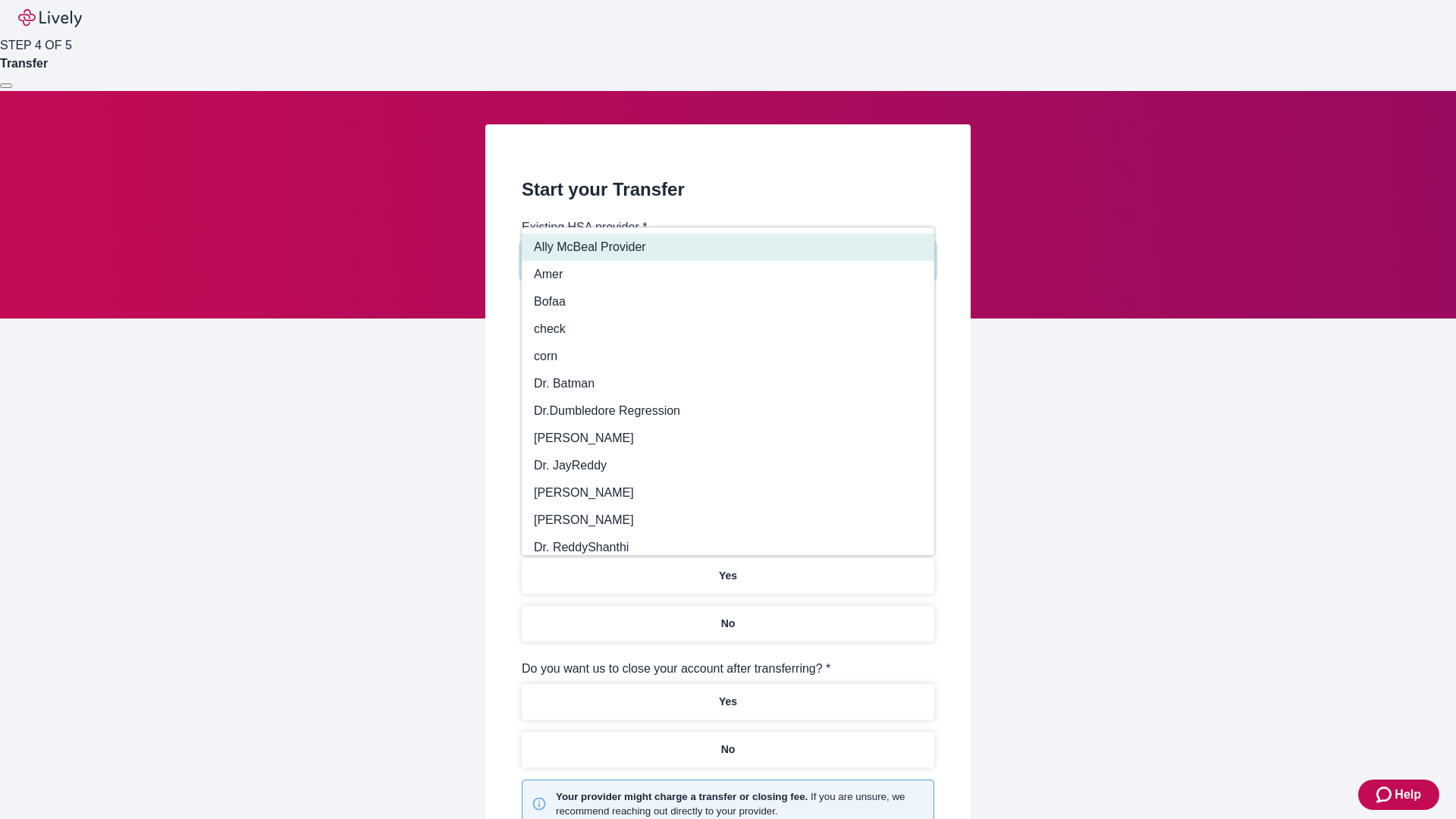
type input "Other"
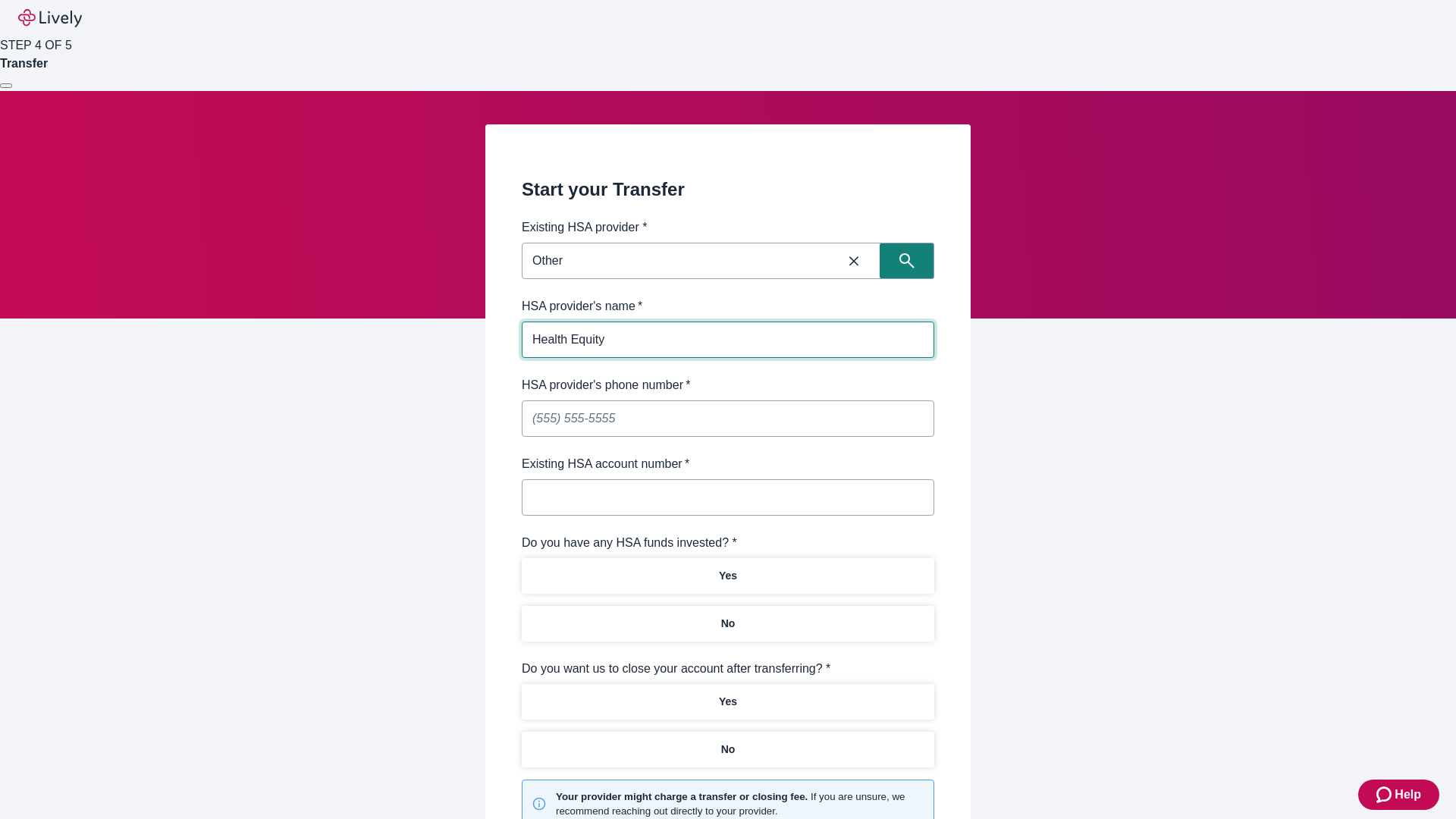
type input "Health Equity"
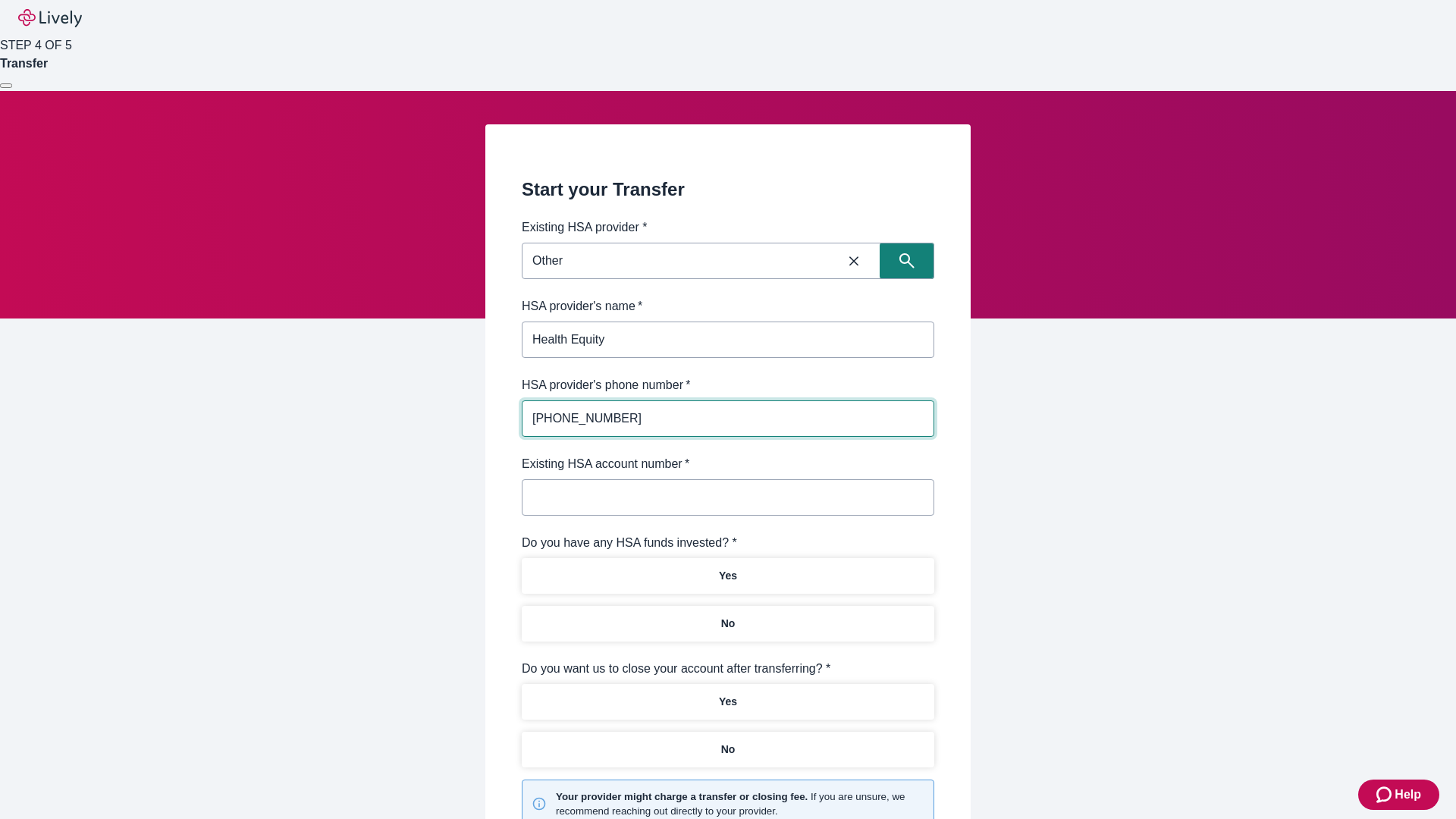
type input "(434) 343-4344"
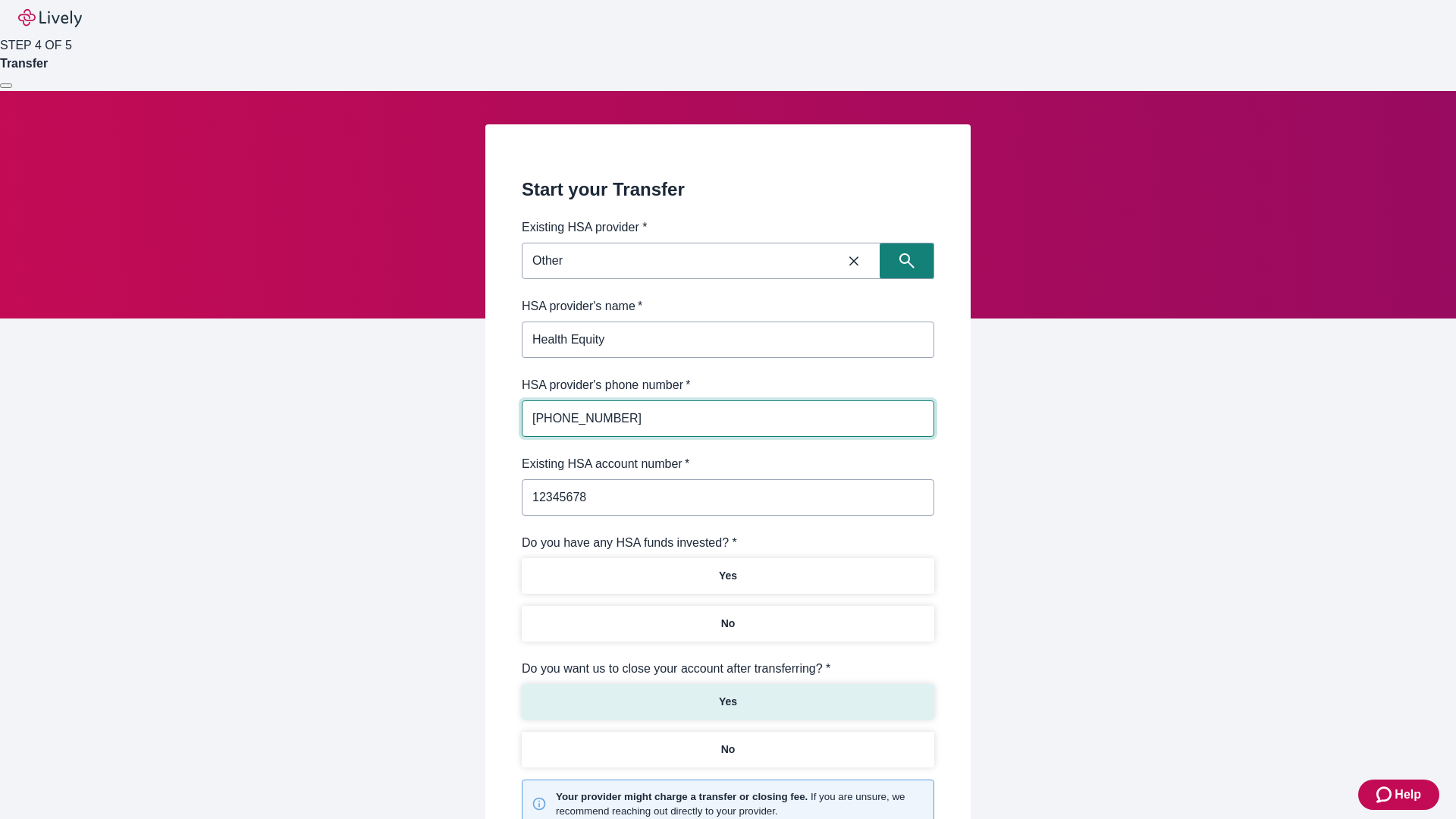
type input "12345678"
click at [728, 616] on p "No" at bounding box center [728, 624] width 15 height 16
click at [728, 694] on p "Yes" at bounding box center [728, 702] width 18 height 16
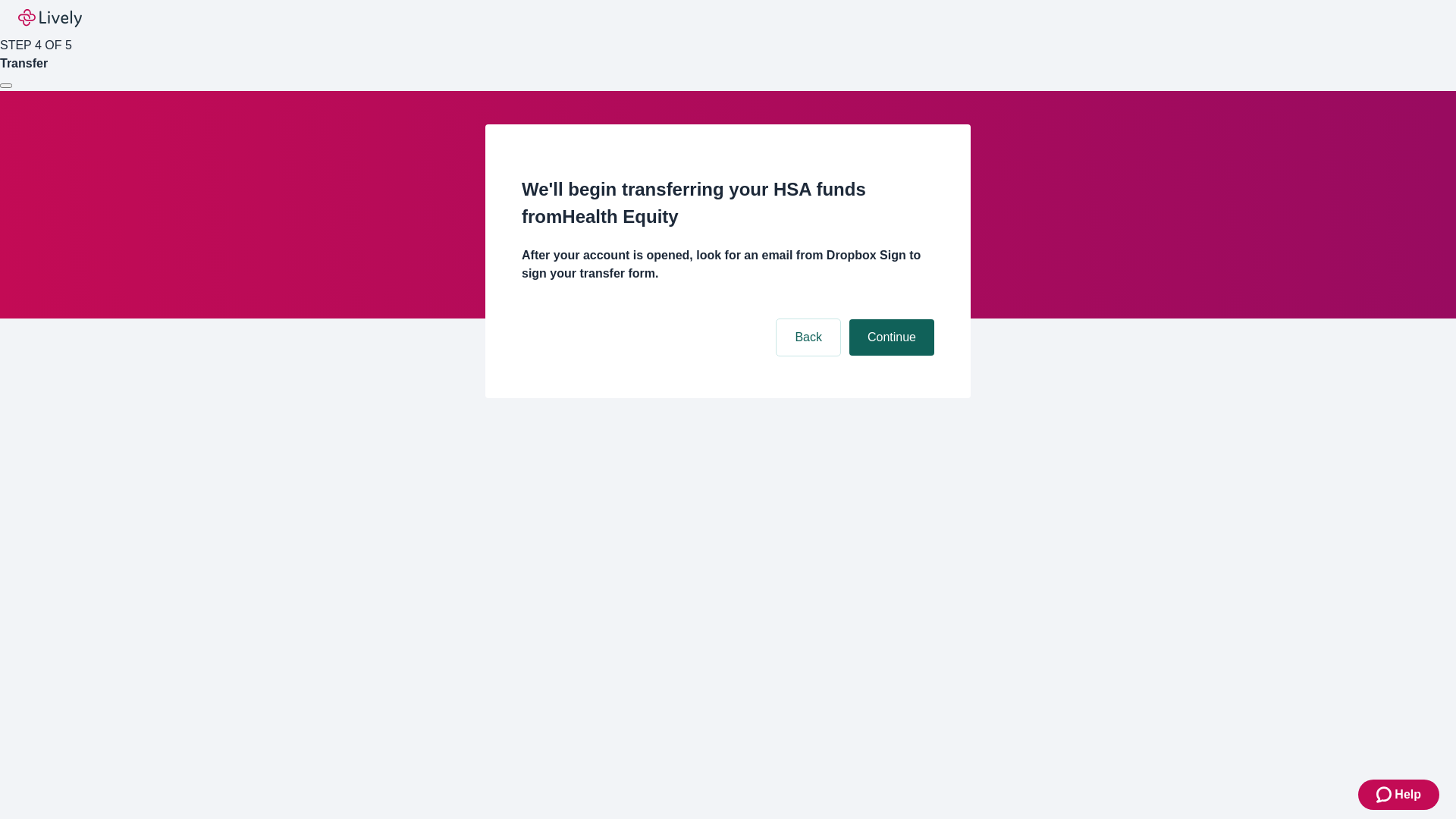
click at [890, 319] on button "Continue" at bounding box center [891, 337] width 85 height 36
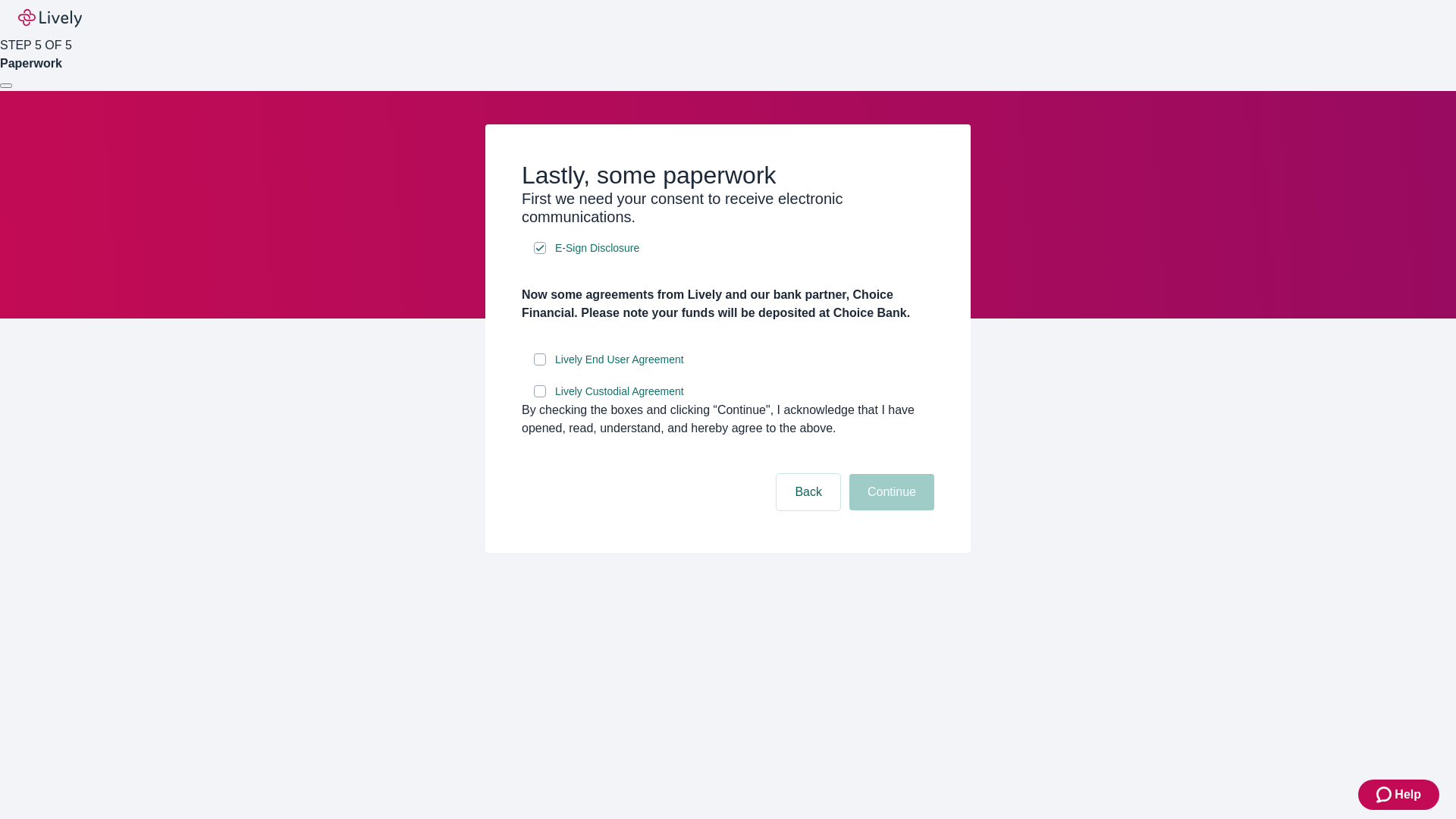
click at [540, 365] on input "Lively End User Agreement" at bounding box center [540, 359] width 12 height 12
checkbox input "true"
click at [540, 397] on input "Lively Custodial Agreement" at bounding box center [540, 391] width 12 height 12
checkbox input "true"
click at [890, 510] on button "Continue" at bounding box center [891, 493] width 85 height 36
